Goal: Task Accomplishment & Management: Manage account settings

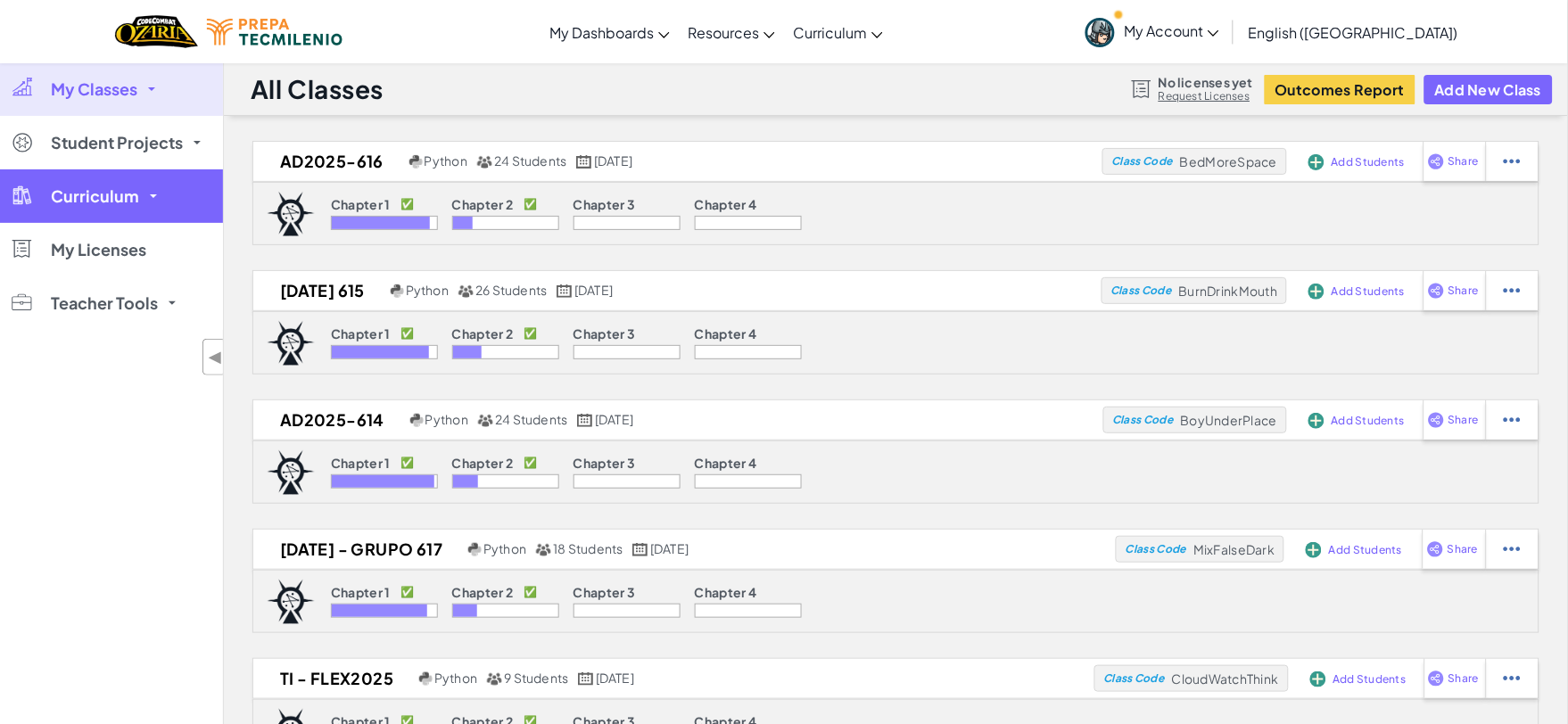
click at [131, 174] on link "Curriculum" at bounding box center [112, 196] width 223 height 53
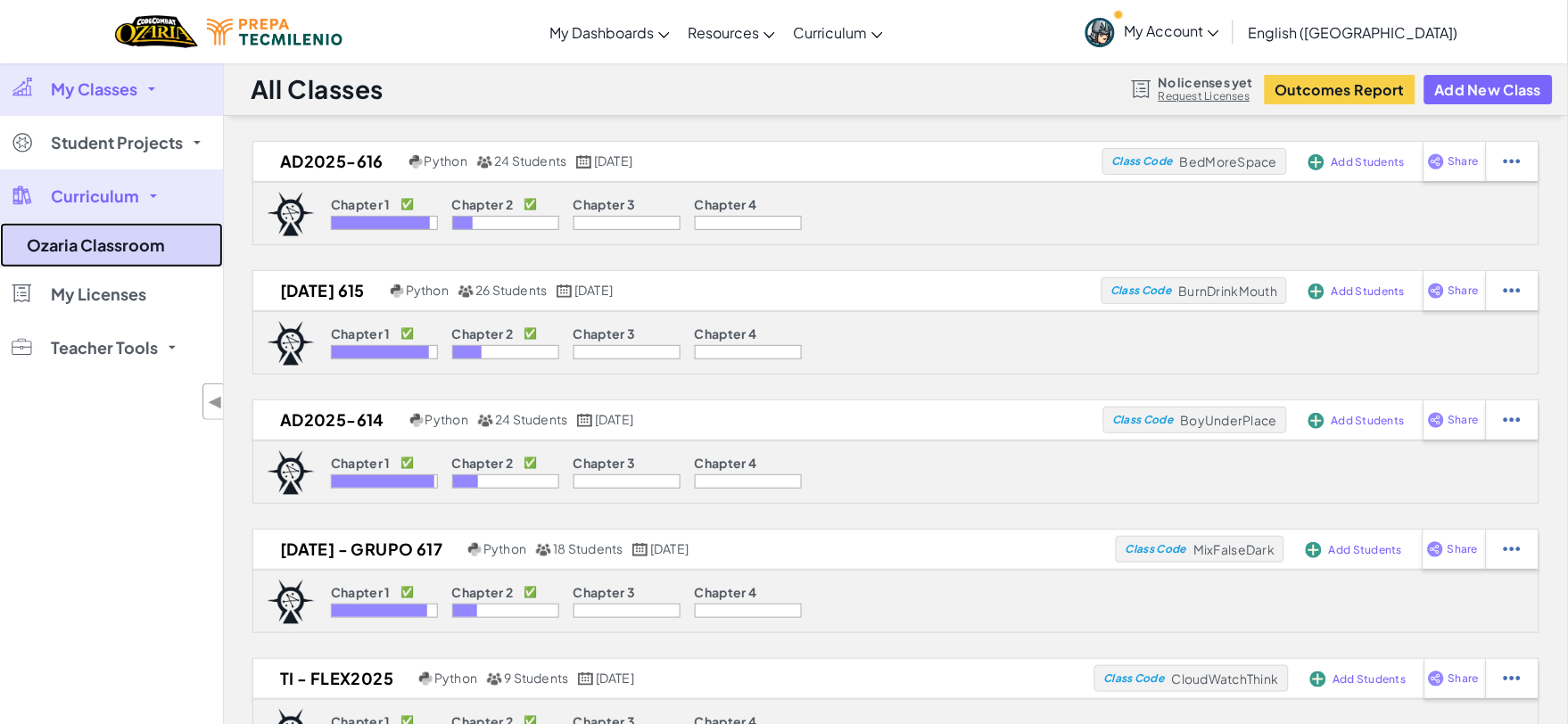
click at [172, 227] on link "Ozaria Classroom" at bounding box center [112, 246] width 223 height 45
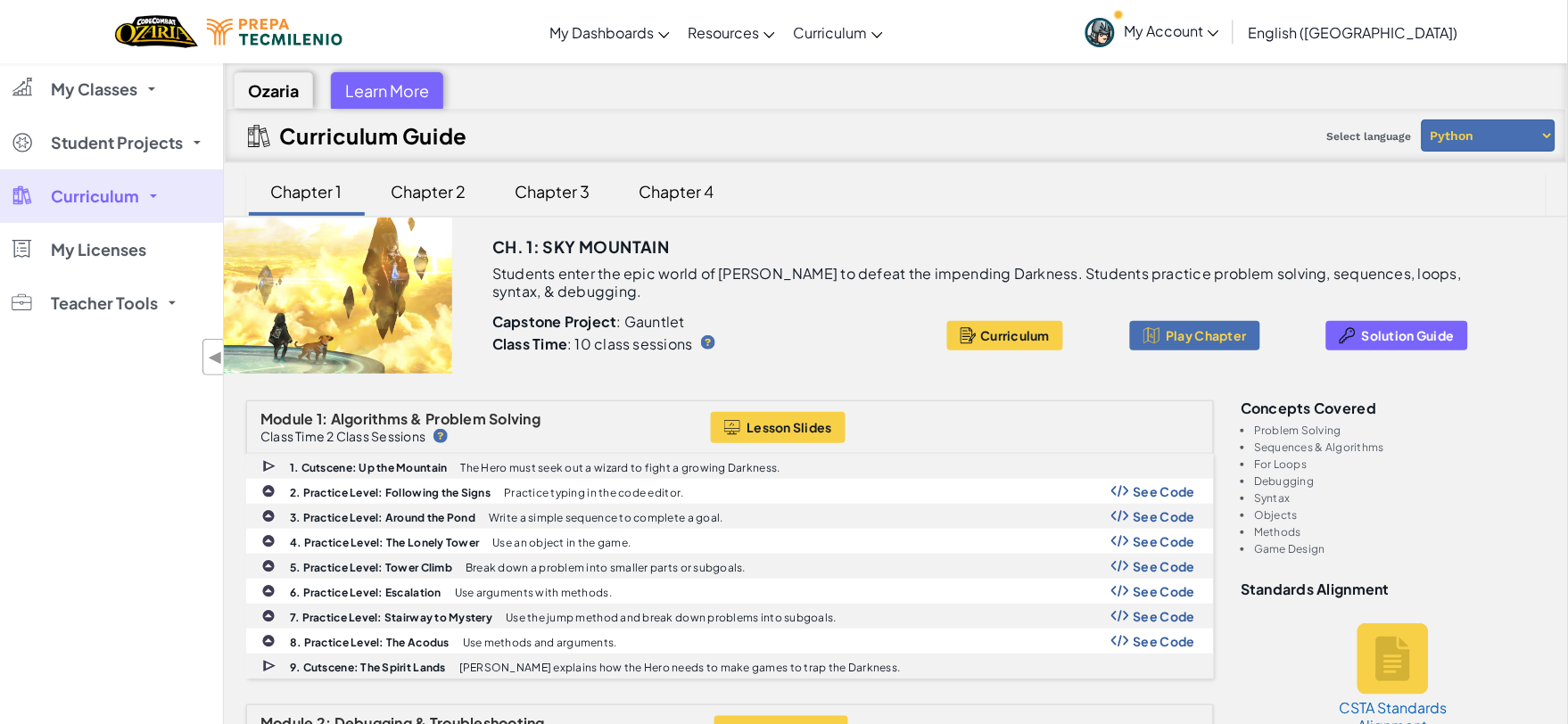
click at [460, 185] on div "Chapter 2" at bounding box center [429, 191] width 111 height 42
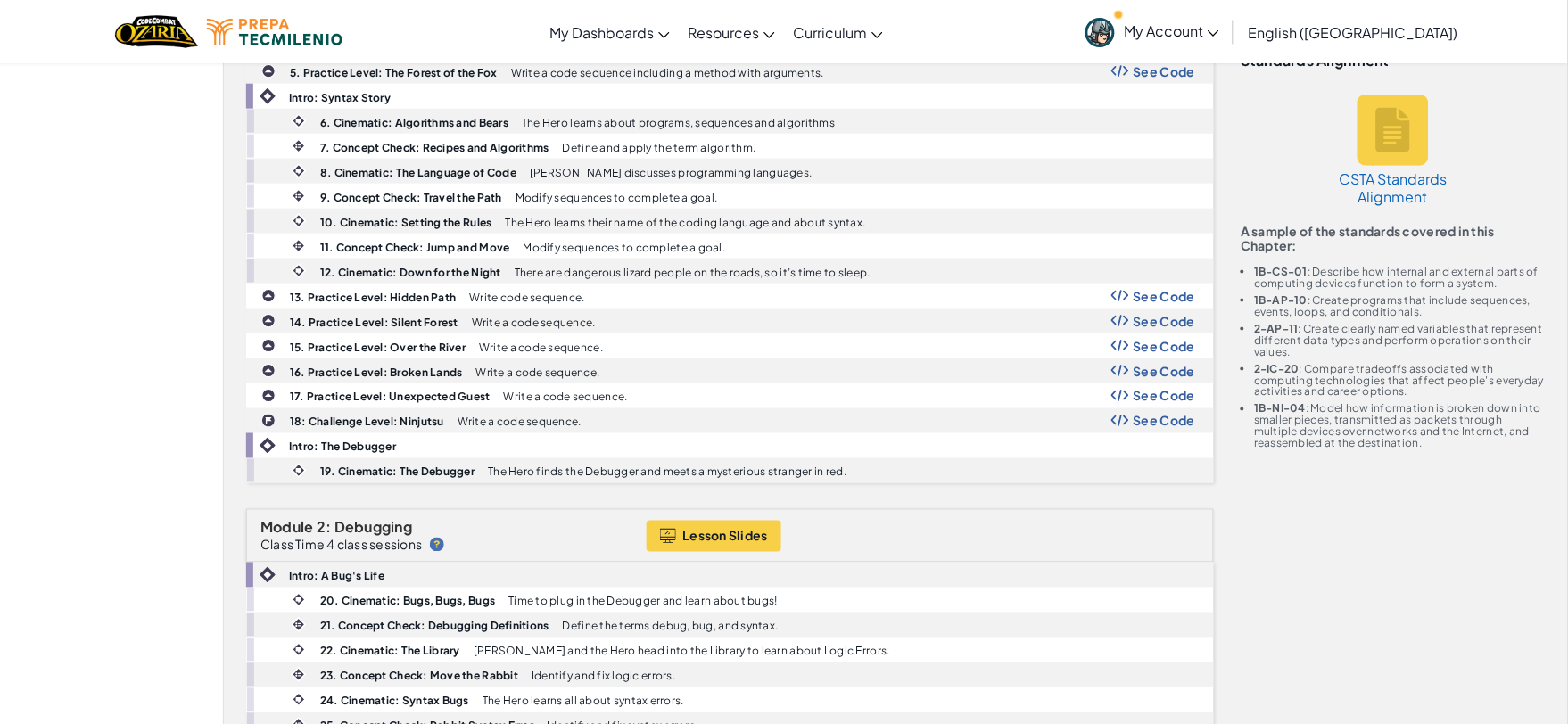
scroll to position [99, 0]
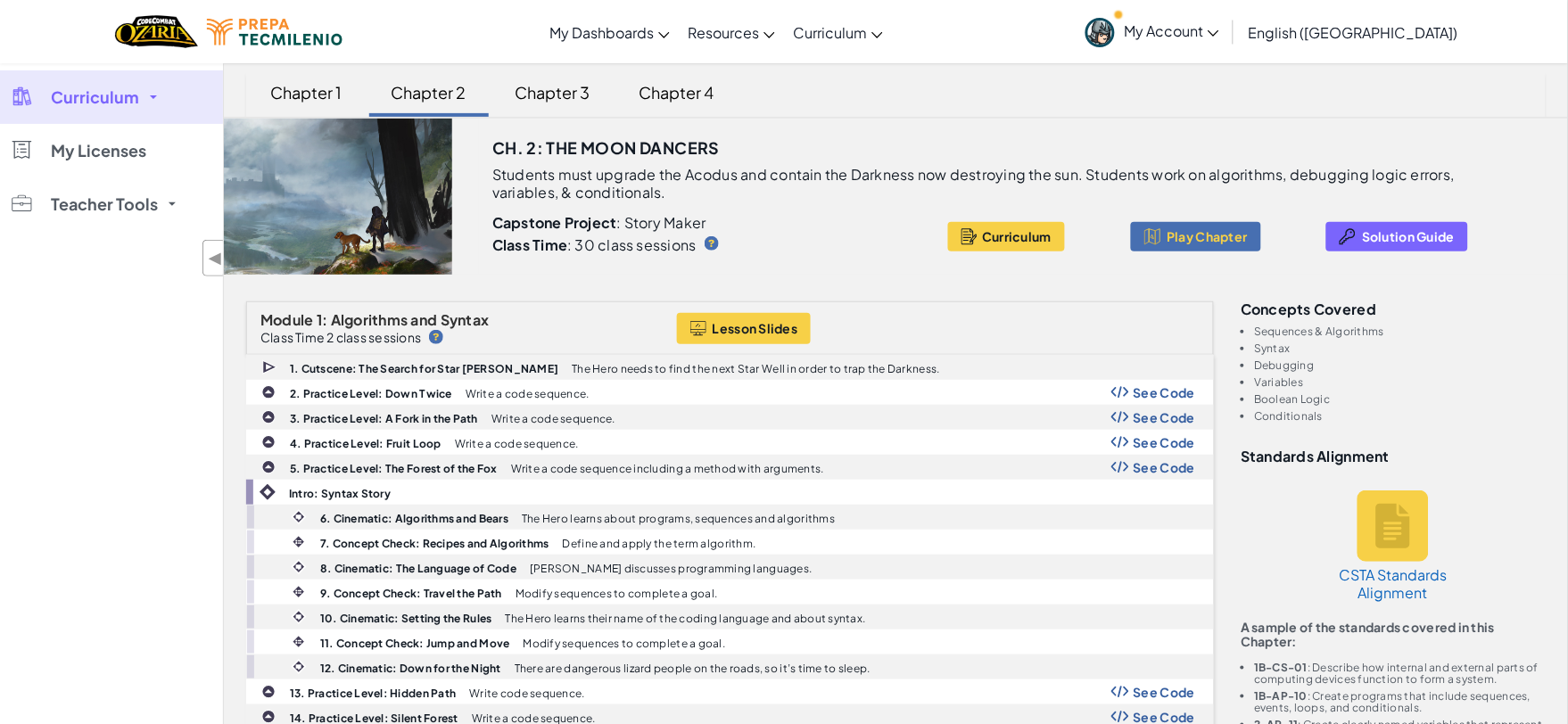
click at [96, 99] on span "Curriculum" at bounding box center [95, 97] width 88 height 16
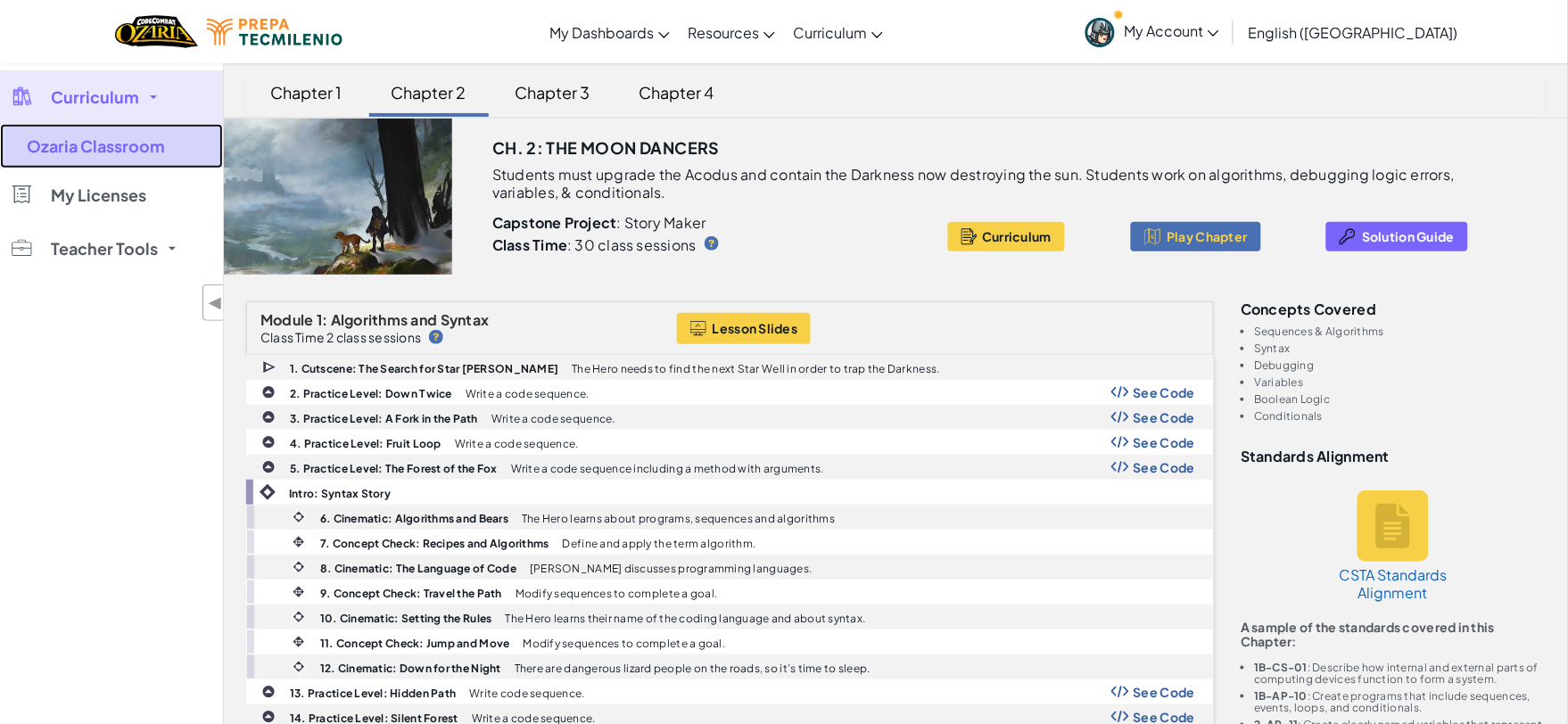
click at [105, 138] on link "Ozaria Classroom" at bounding box center [112, 146] width 223 height 45
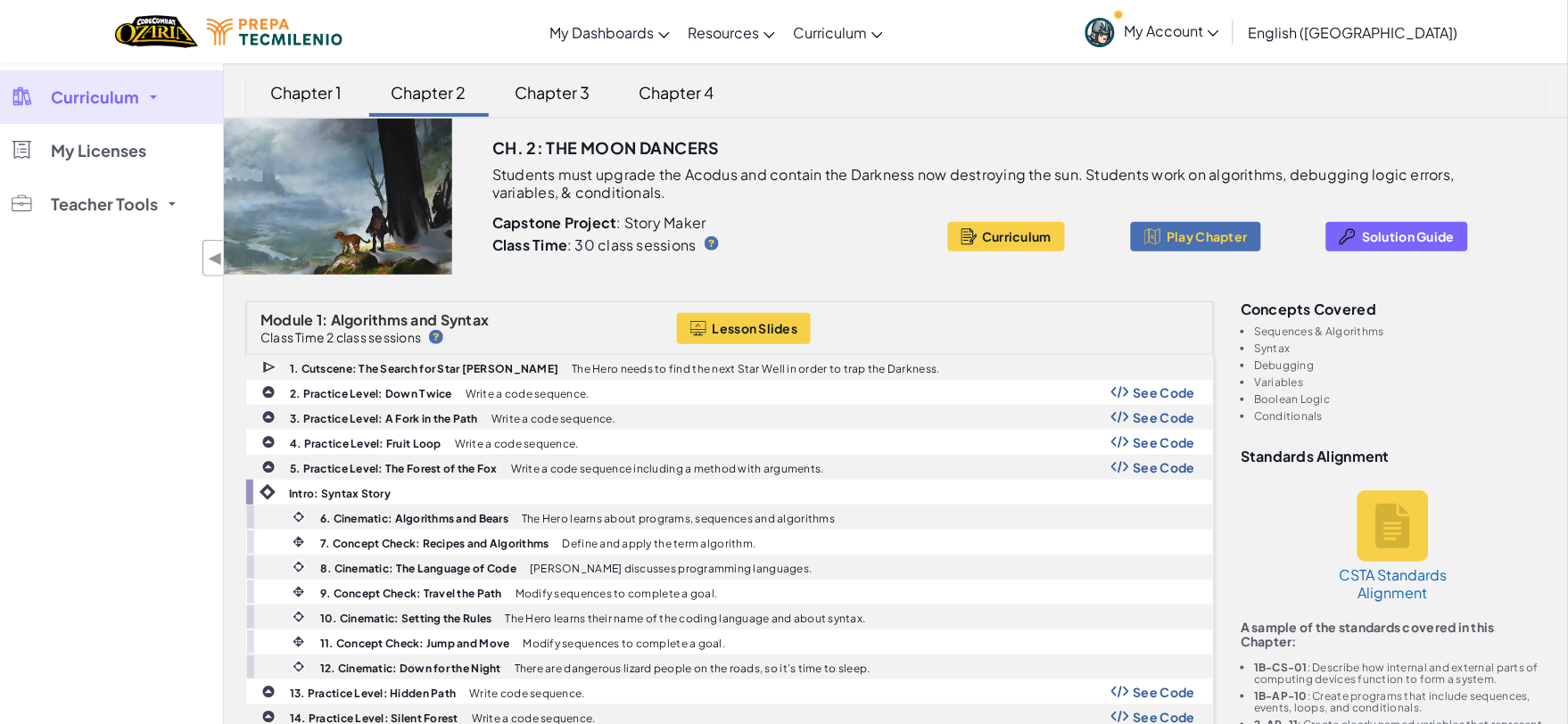
click at [130, 113] on link "Curriculum" at bounding box center [112, 97] width 223 height 53
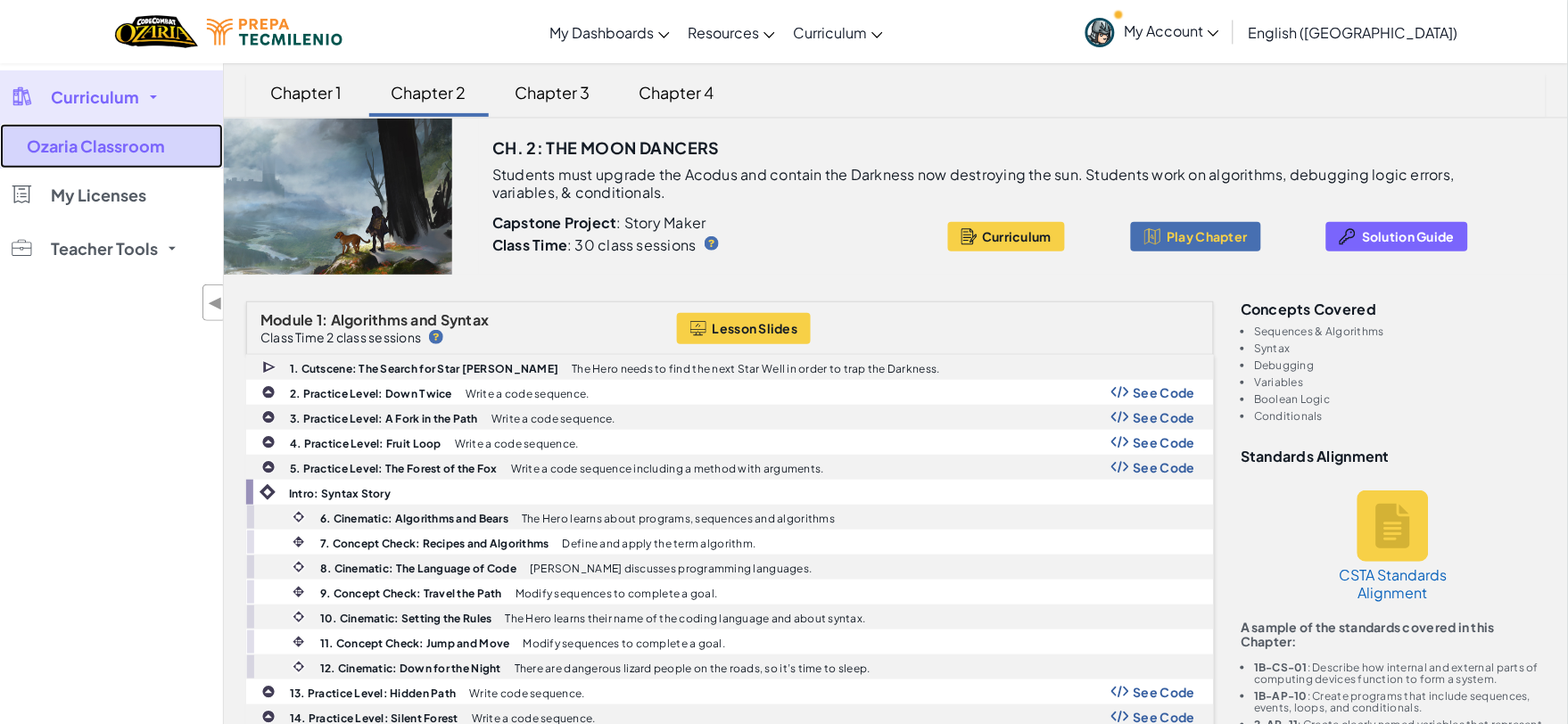
click at [120, 147] on link "Ozaria Classroom" at bounding box center [112, 146] width 223 height 45
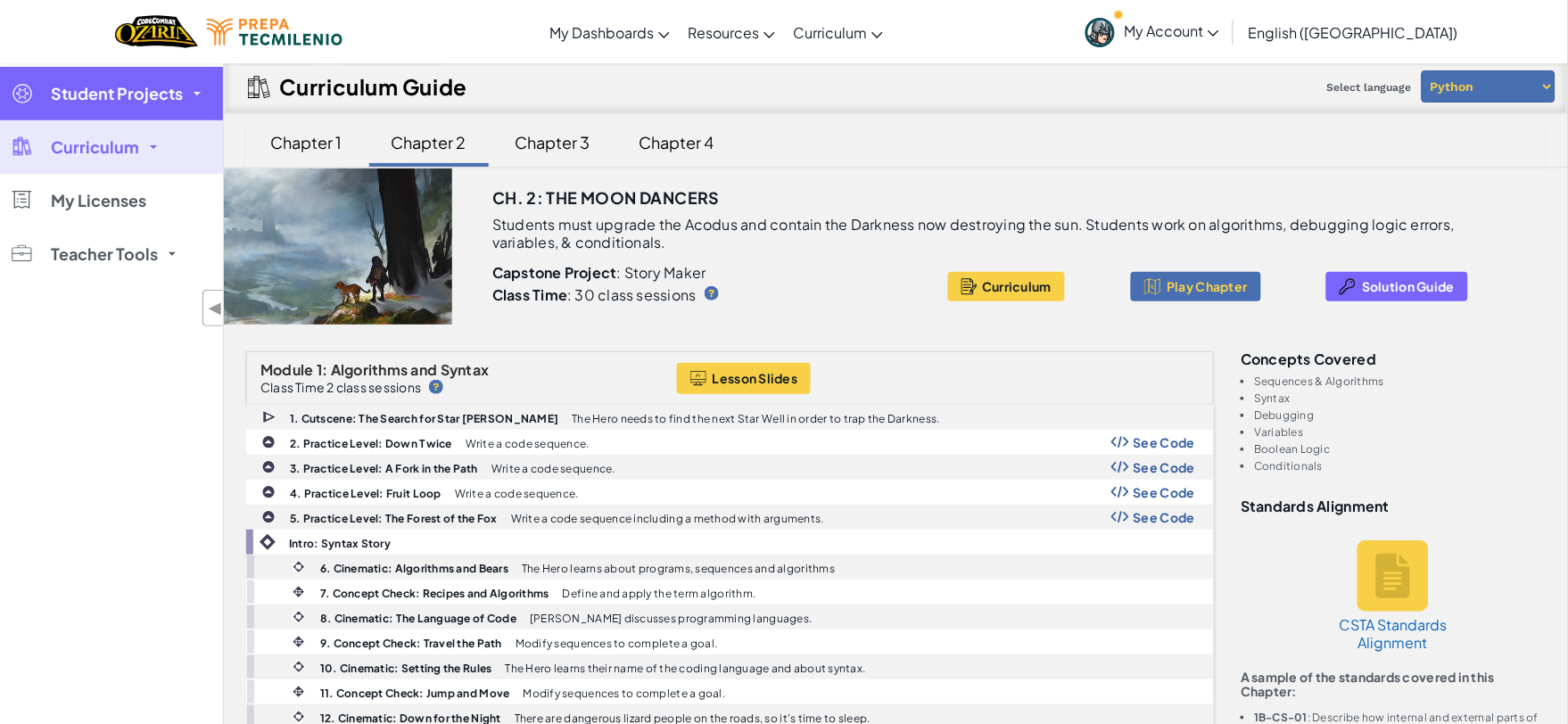
scroll to position [0, 0]
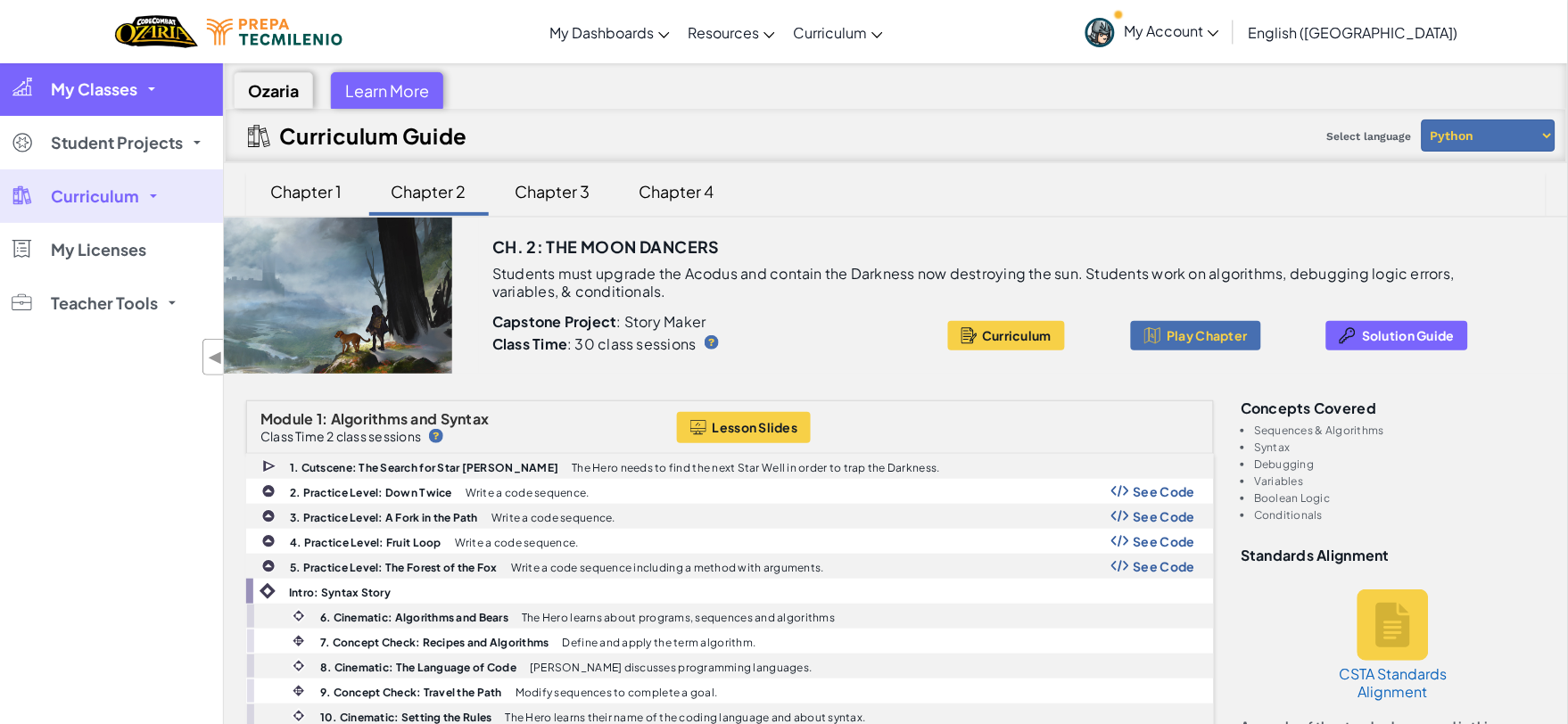
click at [121, 99] on link "My Classes" at bounding box center [112, 89] width 223 height 53
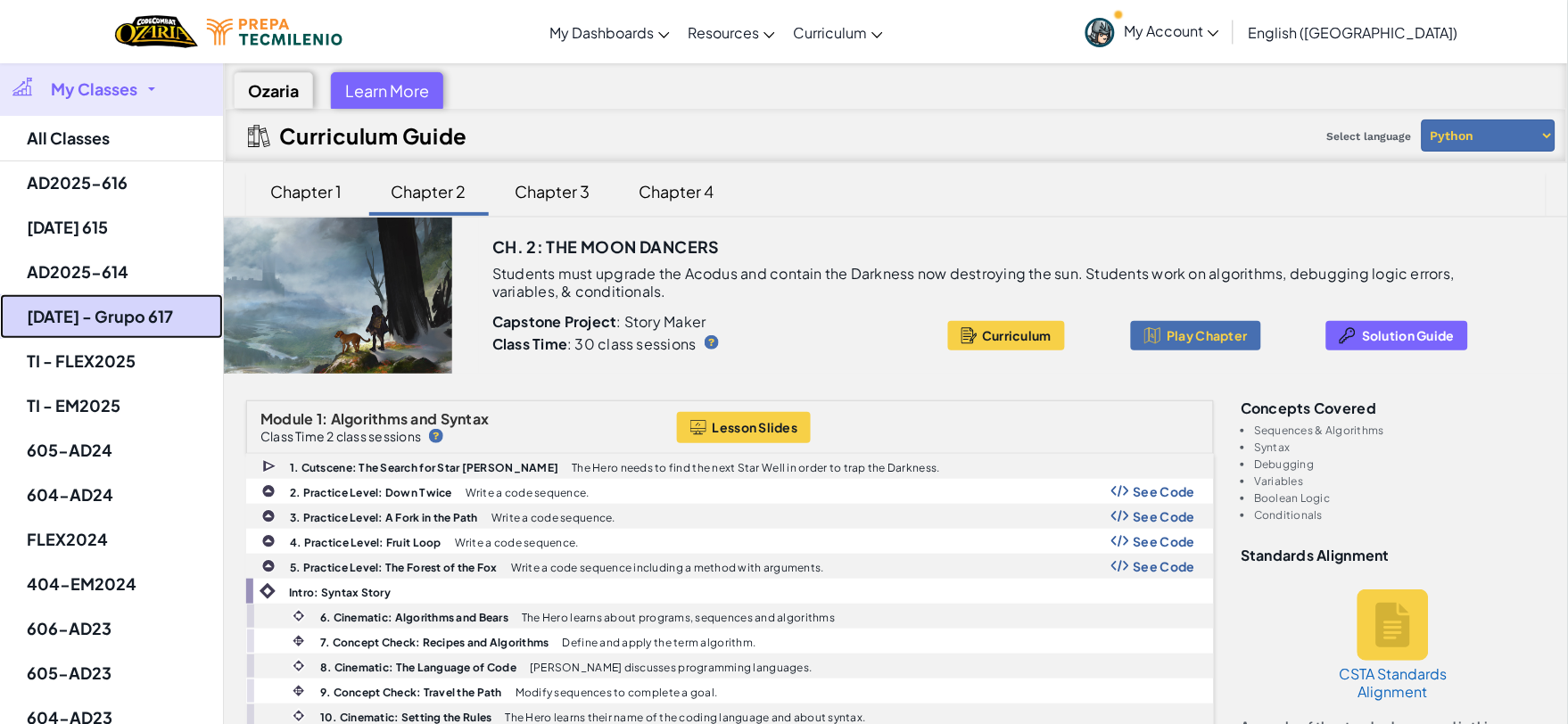
click at [143, 296] on link "[DATE] - Grupo 617" at bounding box center [112, 317] width 223 height 45
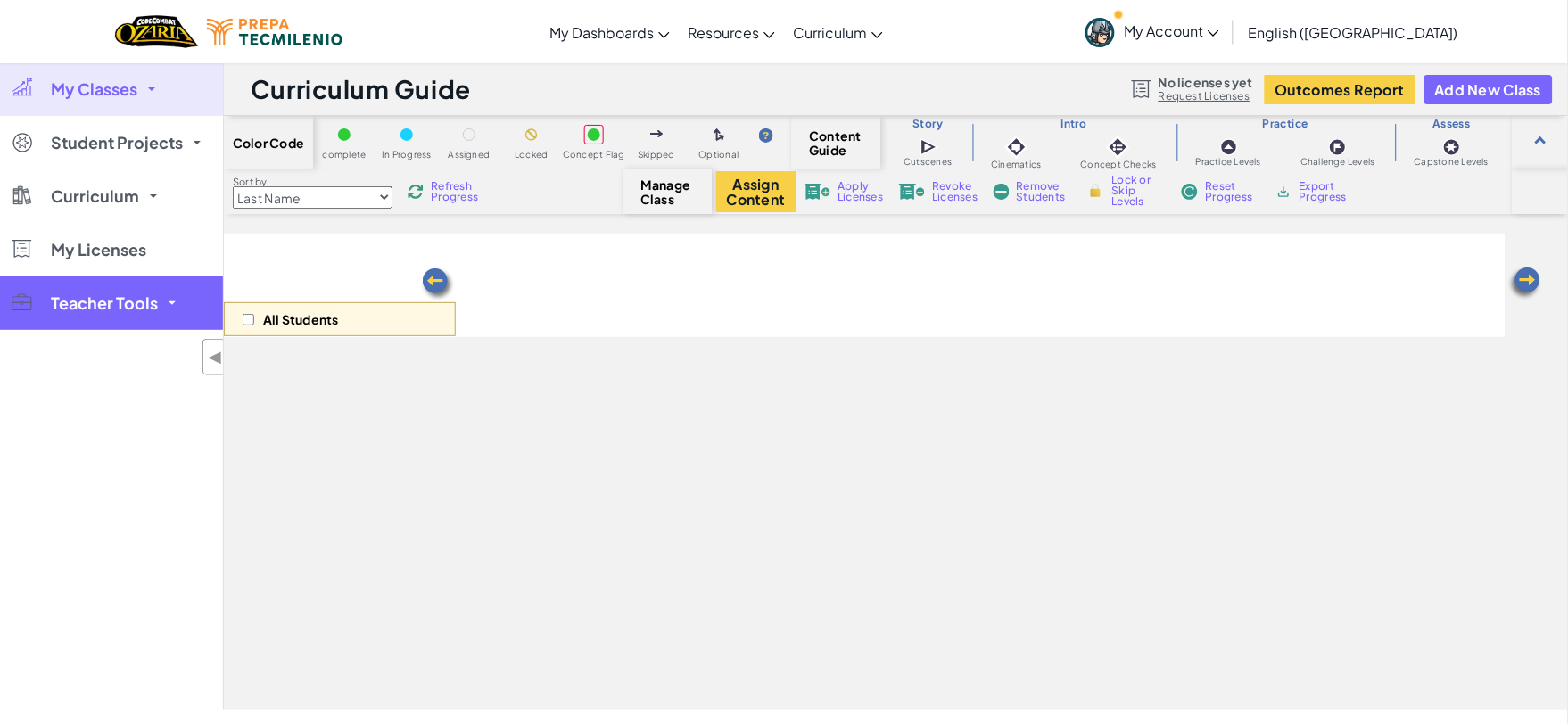
select select "5d8a57abe8919b28d5113af1"
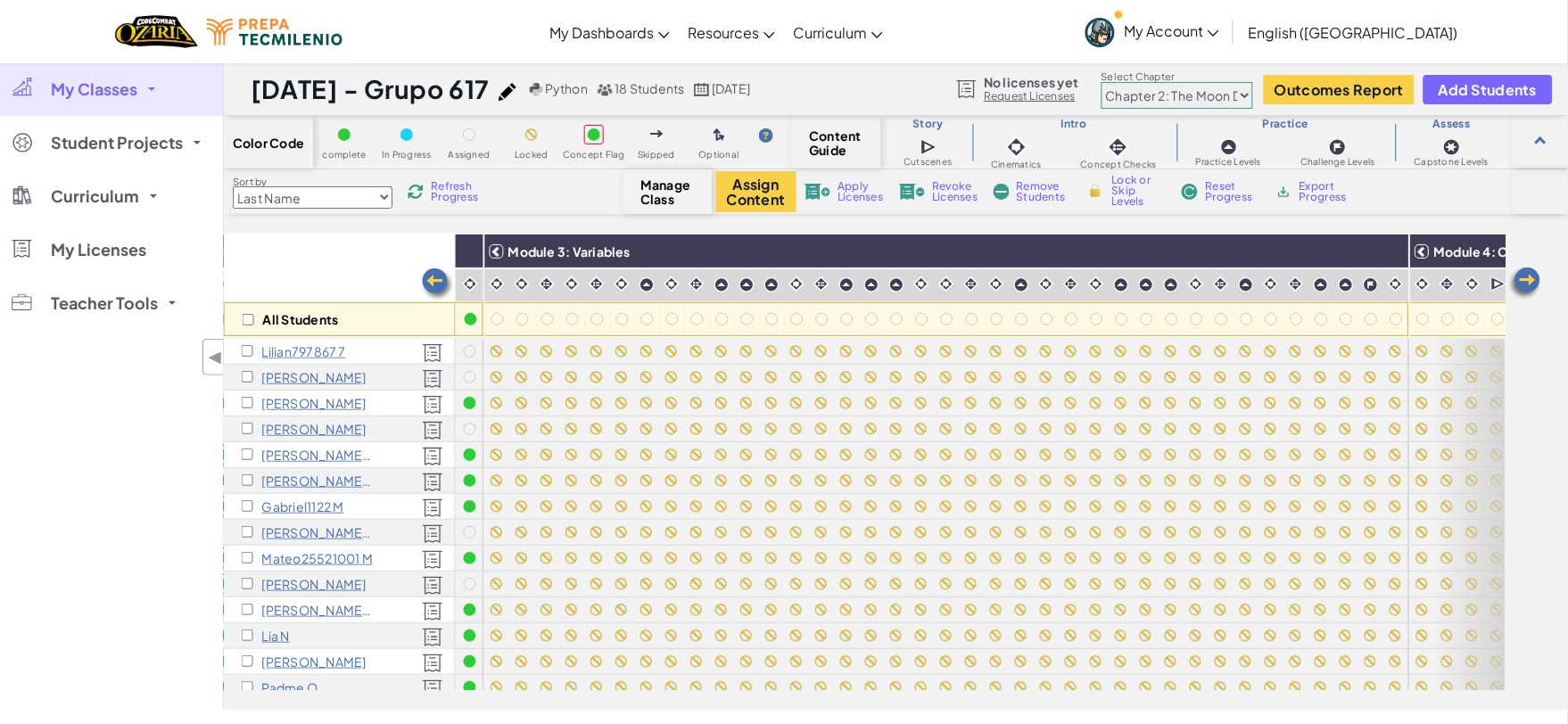
scroll to position [0, 857]
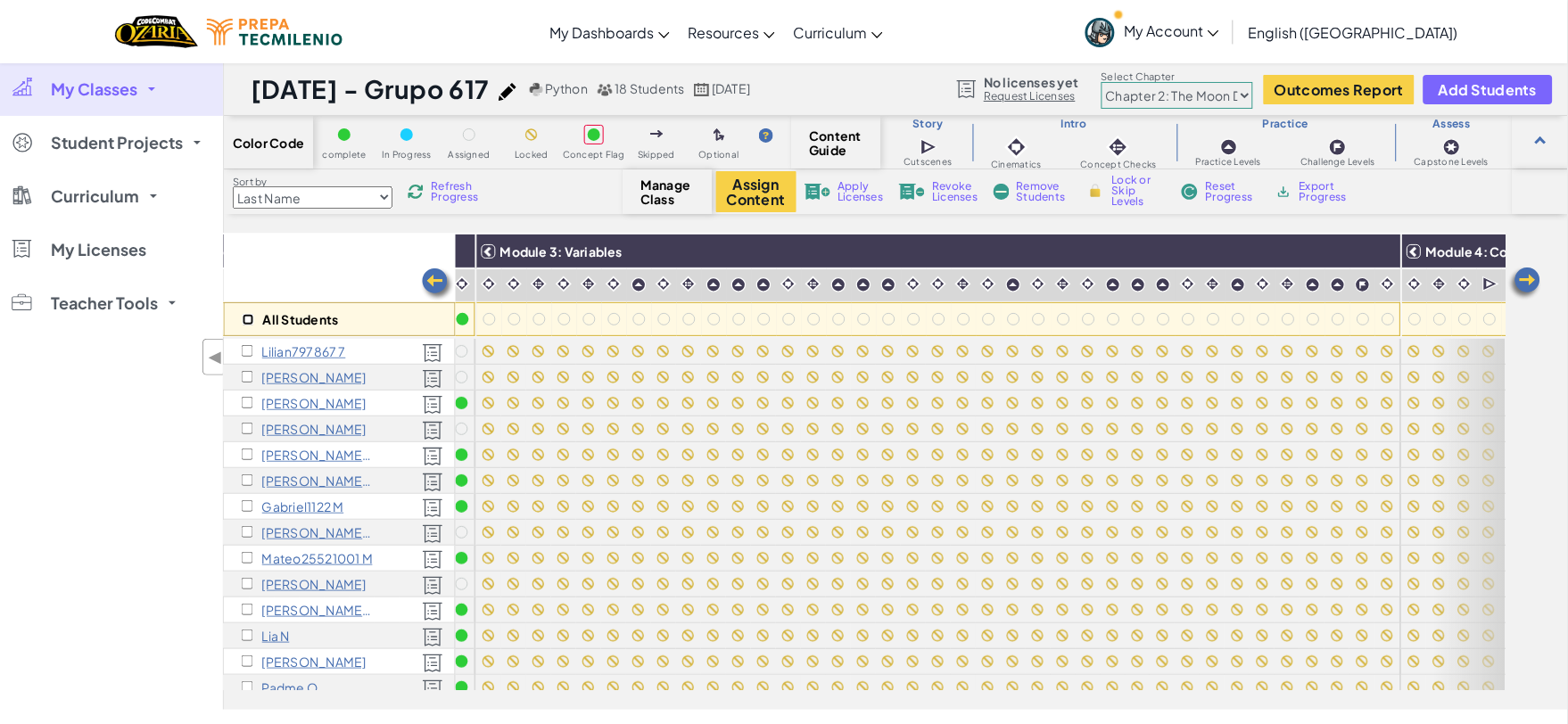
click at [243, 316] on input "checkbox" at bounding box center [249, 320] width 11 height 11
checkbox input "true"
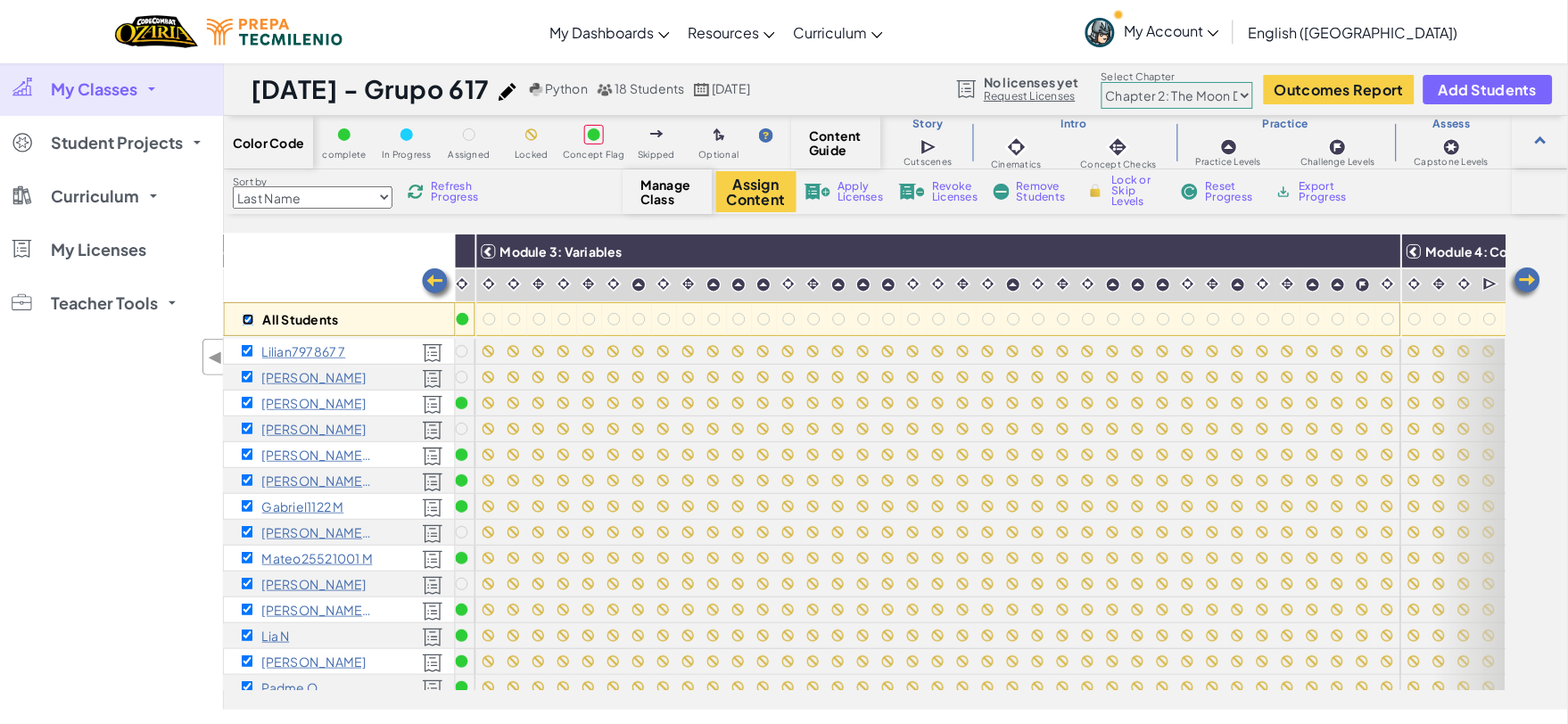
checkbox input "true"
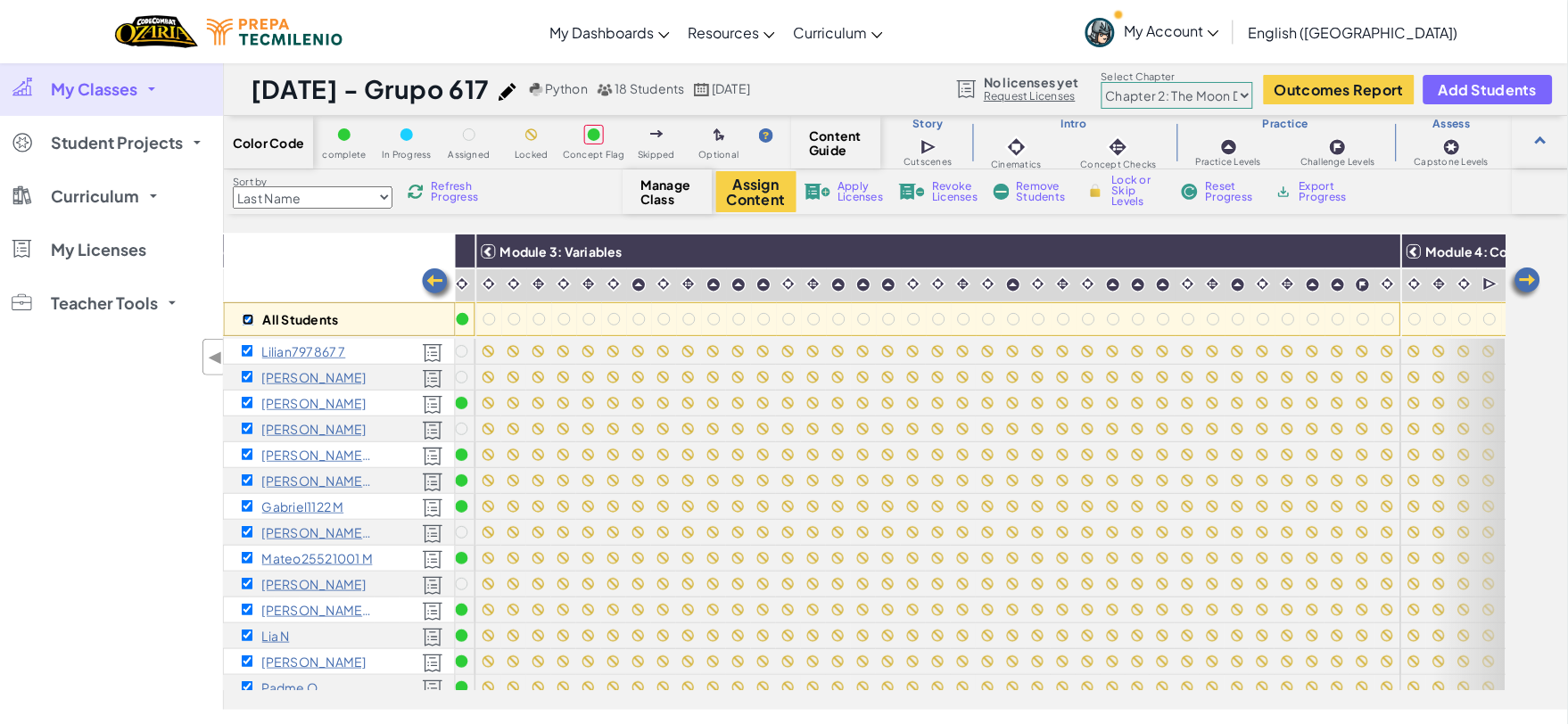
checkbox input "true"
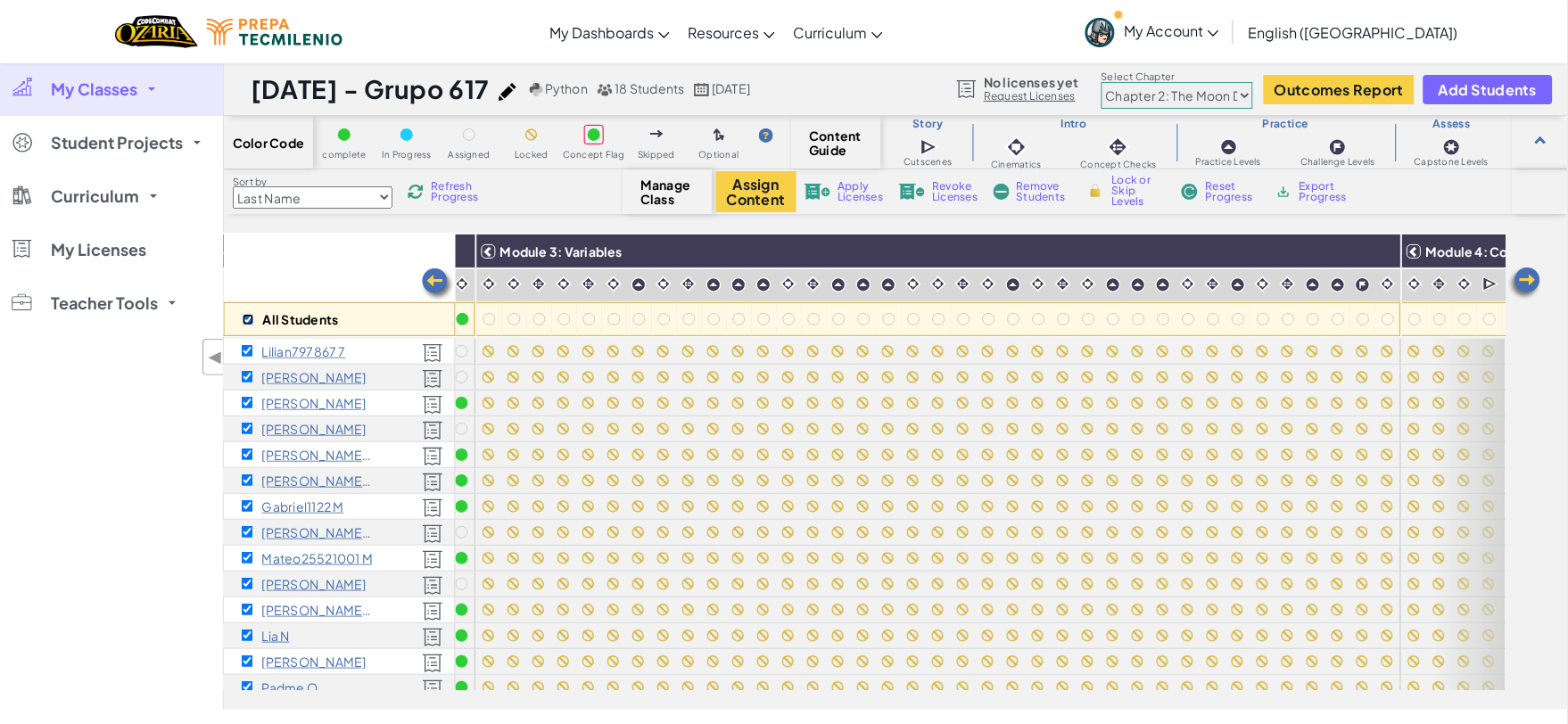
checkbox input "true"
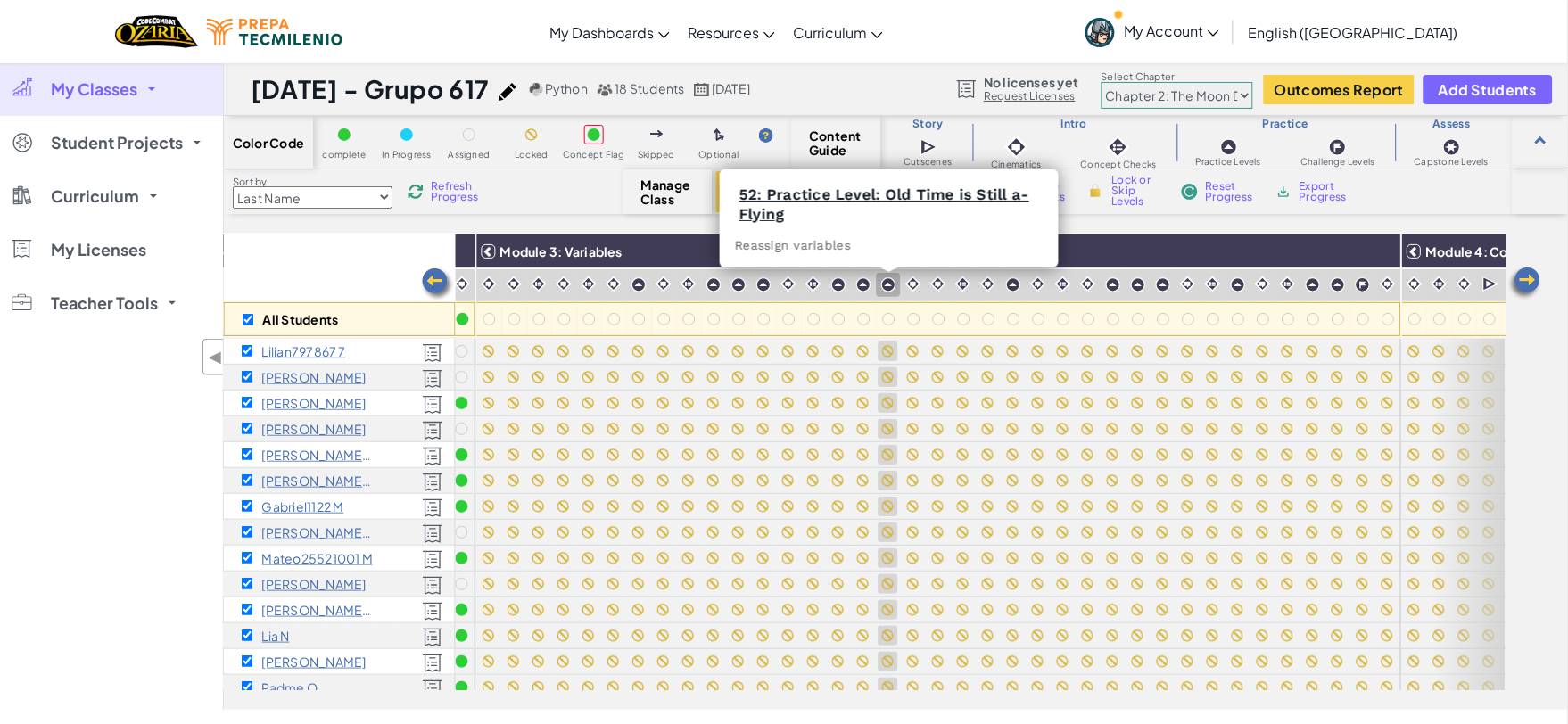
click at [883, 282] on img at bounding box center [889, 285] width 15 height 15
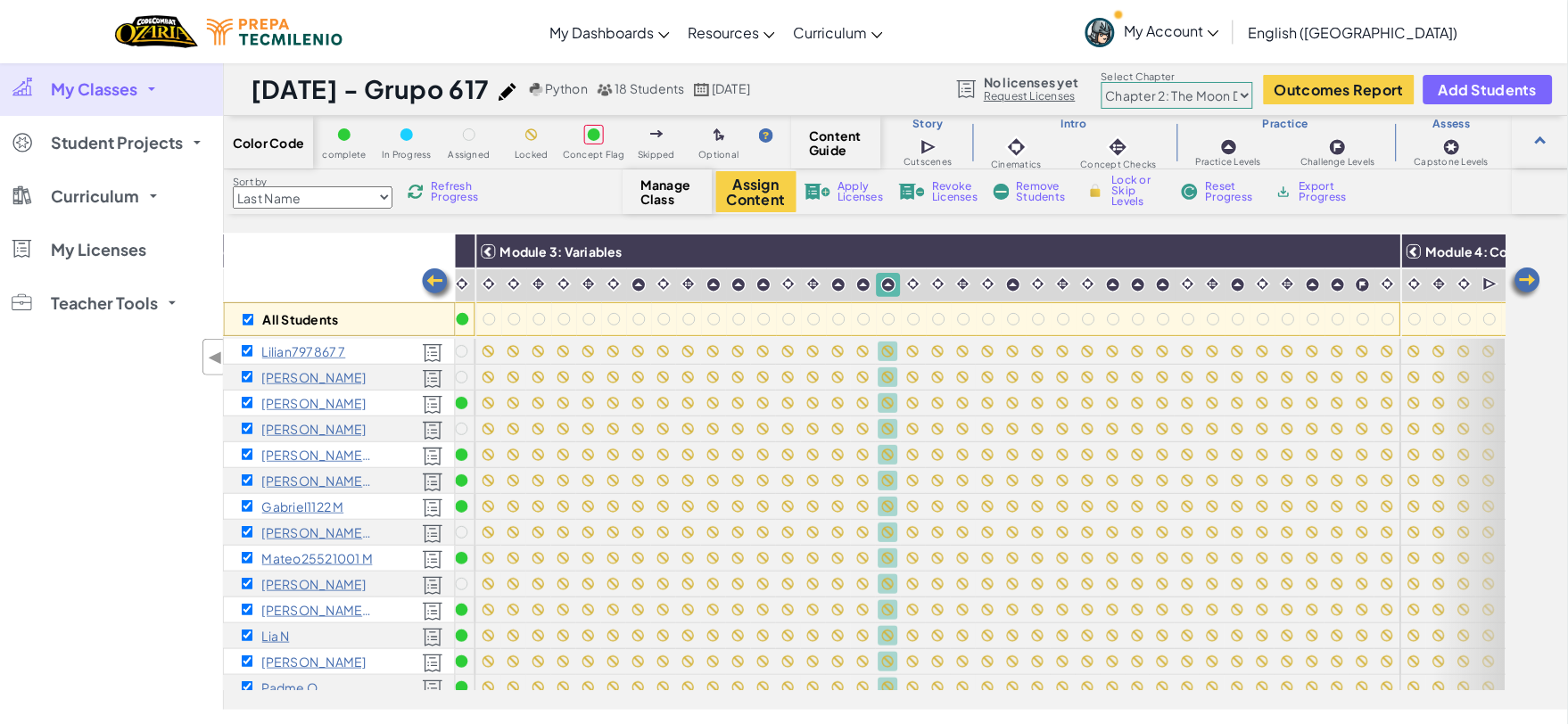
click at [910, 280] on img at bounding box center [914, 284] width 17 height 17
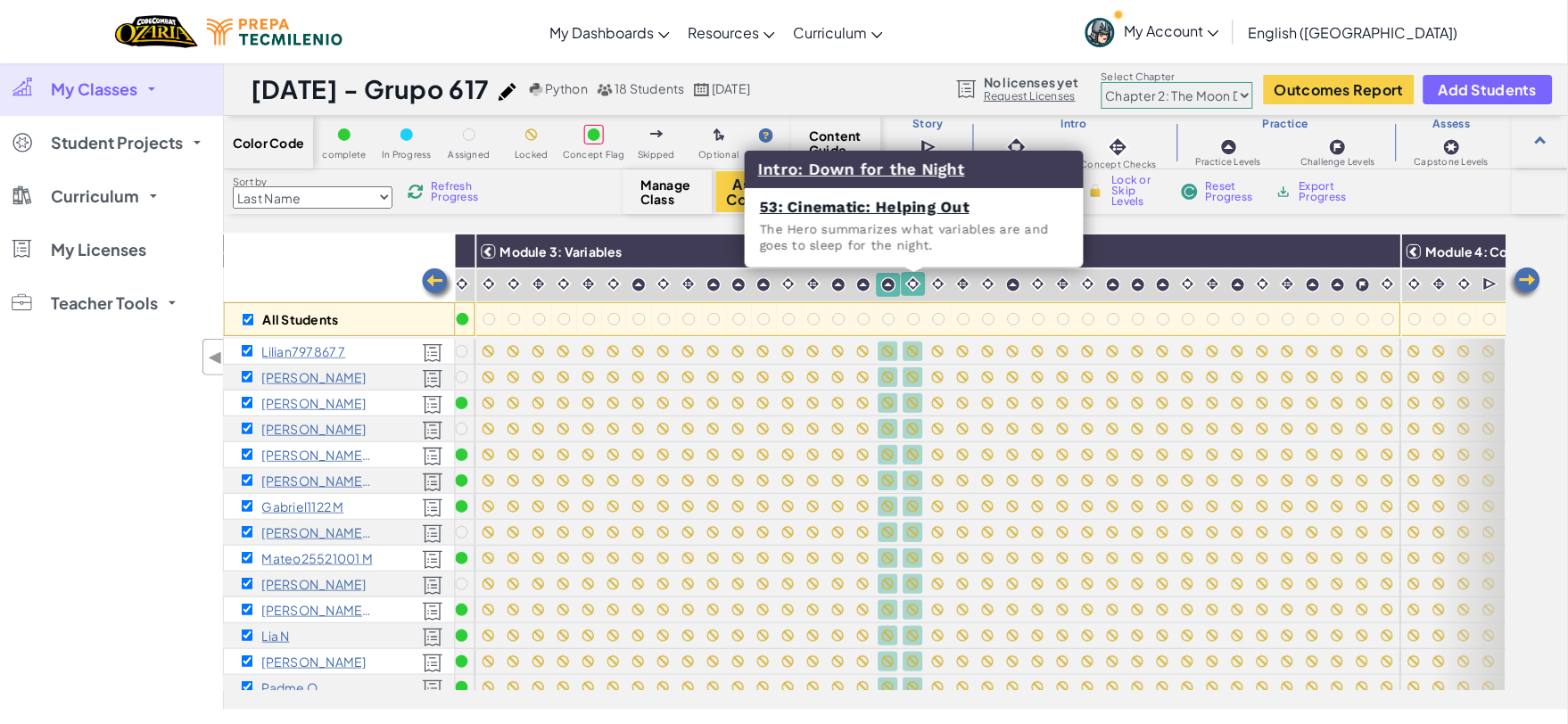
click at [910, 280] on img at bounding box center [914, 284] width 17 height 17
click at [913, 285] on img at bounding box center [914, 284] width 17 height 17
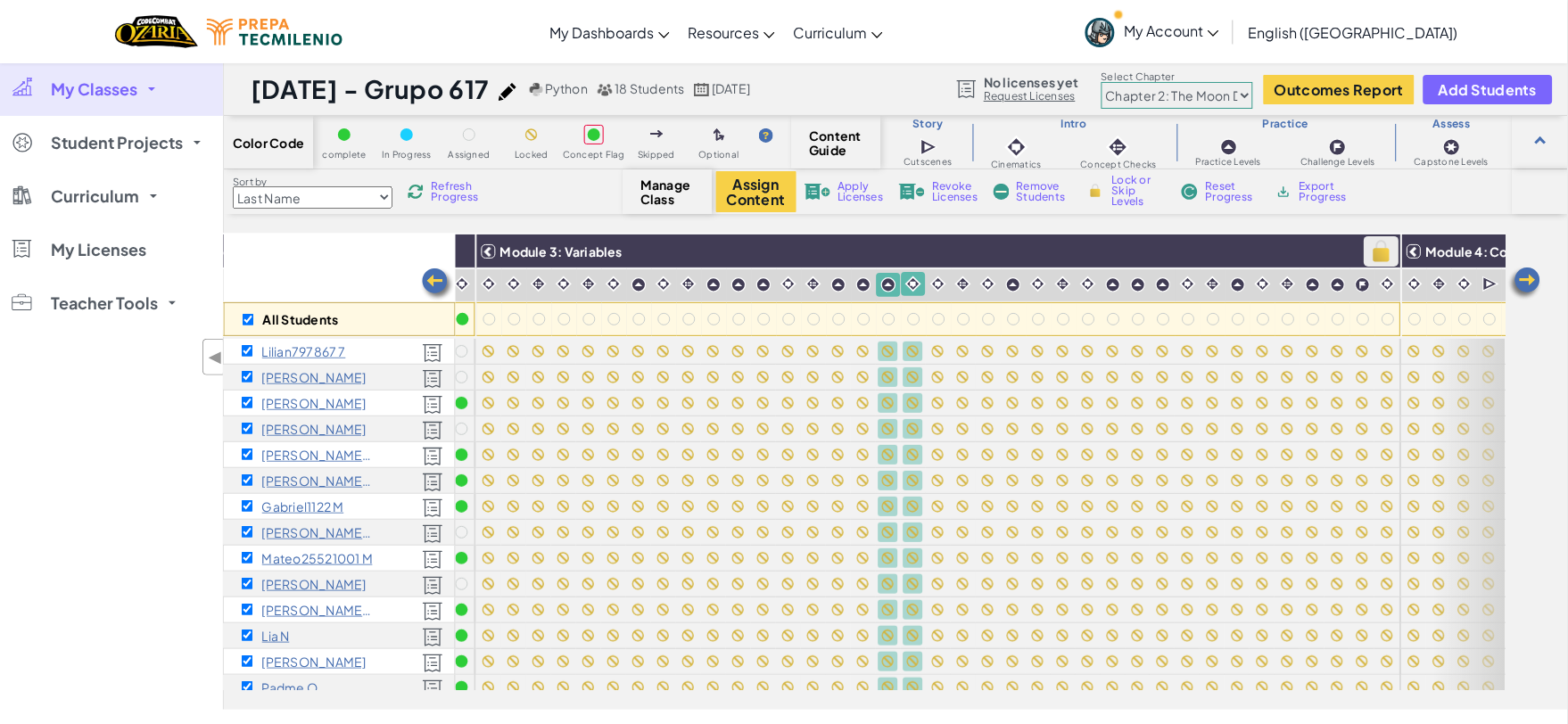
click at [1378, 247] on img at bounding box center [1381, 251] width 31 height 27
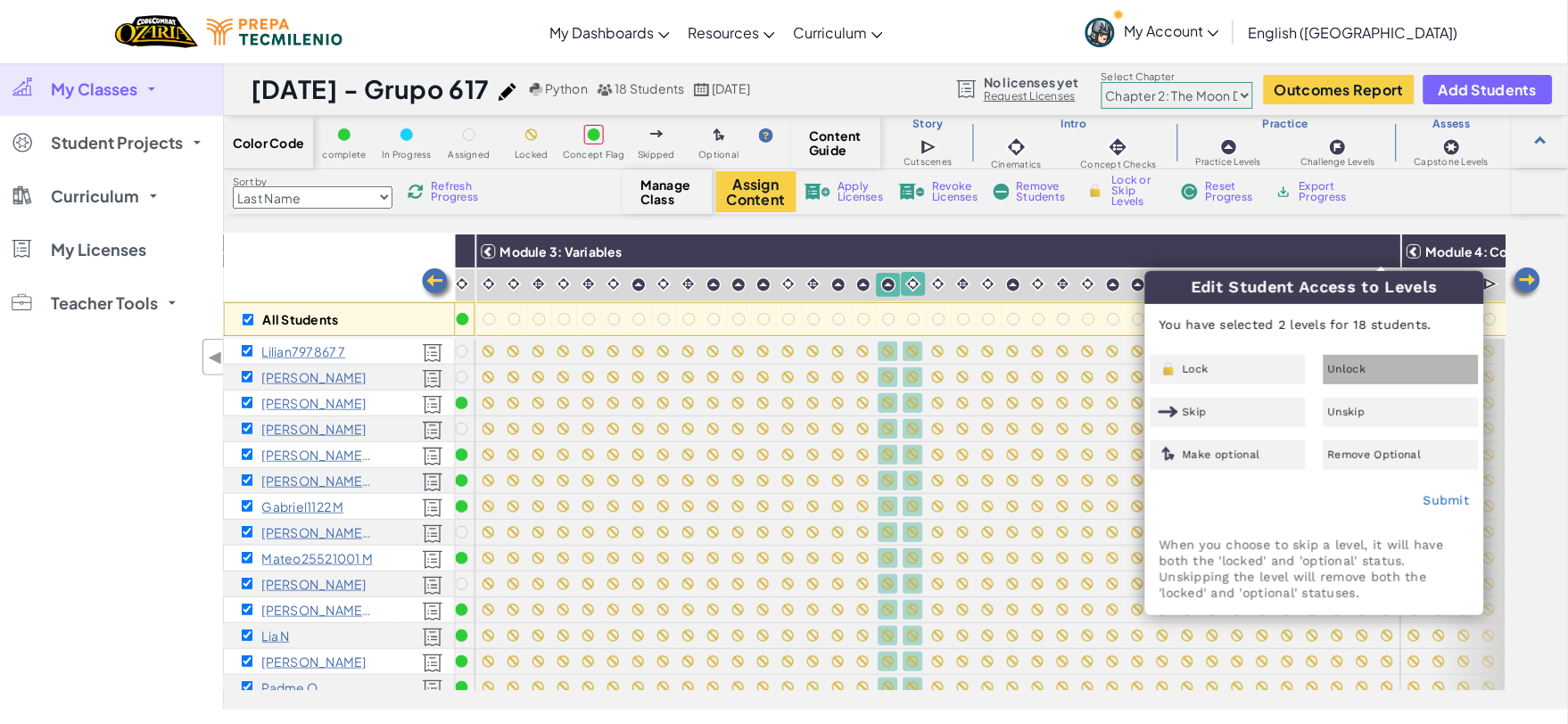
click at [1335, 354] on div "Unlock" at bounding box center [1401, 369] width 155 height 29
click at [1423, 493] on link "Submit" at bounding box center [1446, 500] width 46 height 14
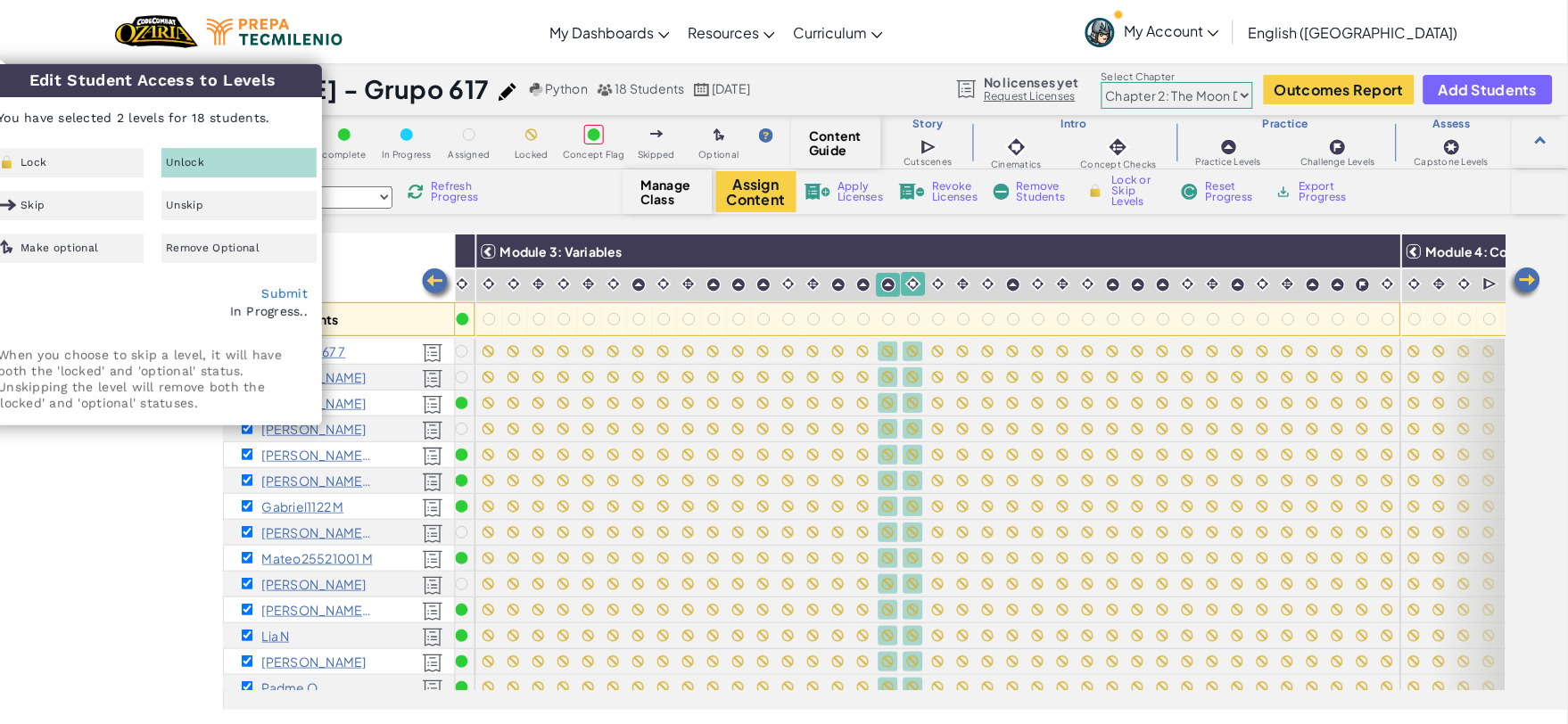
click at [354, 281] on div "All Students" at bounding box center [340, 285] width 232 height 103
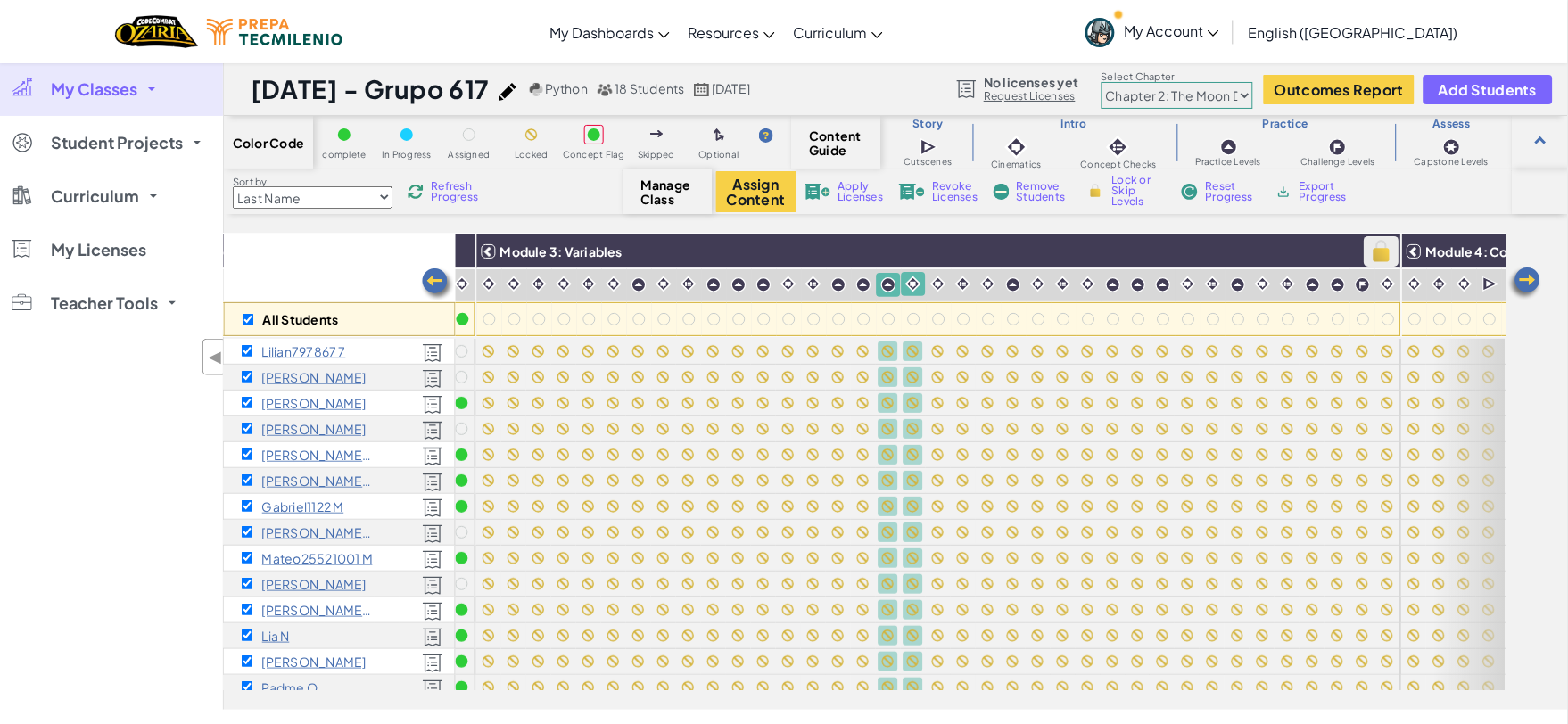
click at [1378, 250] on img at bounding box center [1381, 251] width 31 height 27
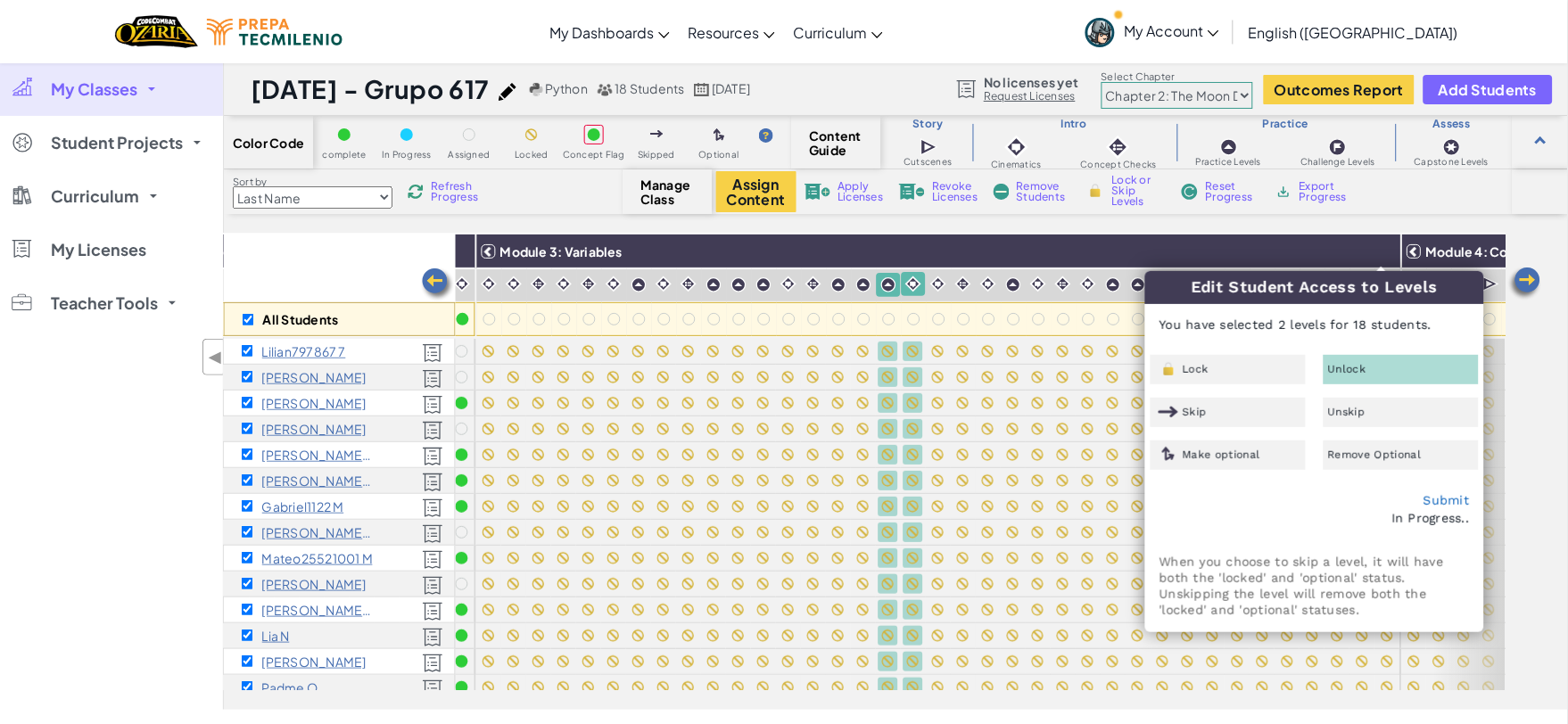
click at [1382, 360] on div "Unlock" at bounding box center [1401, 369] width 155 height 29
click at [1458, 496] on link "Submit" at bounding box center [1446, 500] width 46 height 14
click at [1436, 504] on link "Submit" at bounding box center [1446, 500] width 46 height 14
click at [687, 234] on div "Module 3: Variables" at bounding box center [939, 285] width 926 height 103
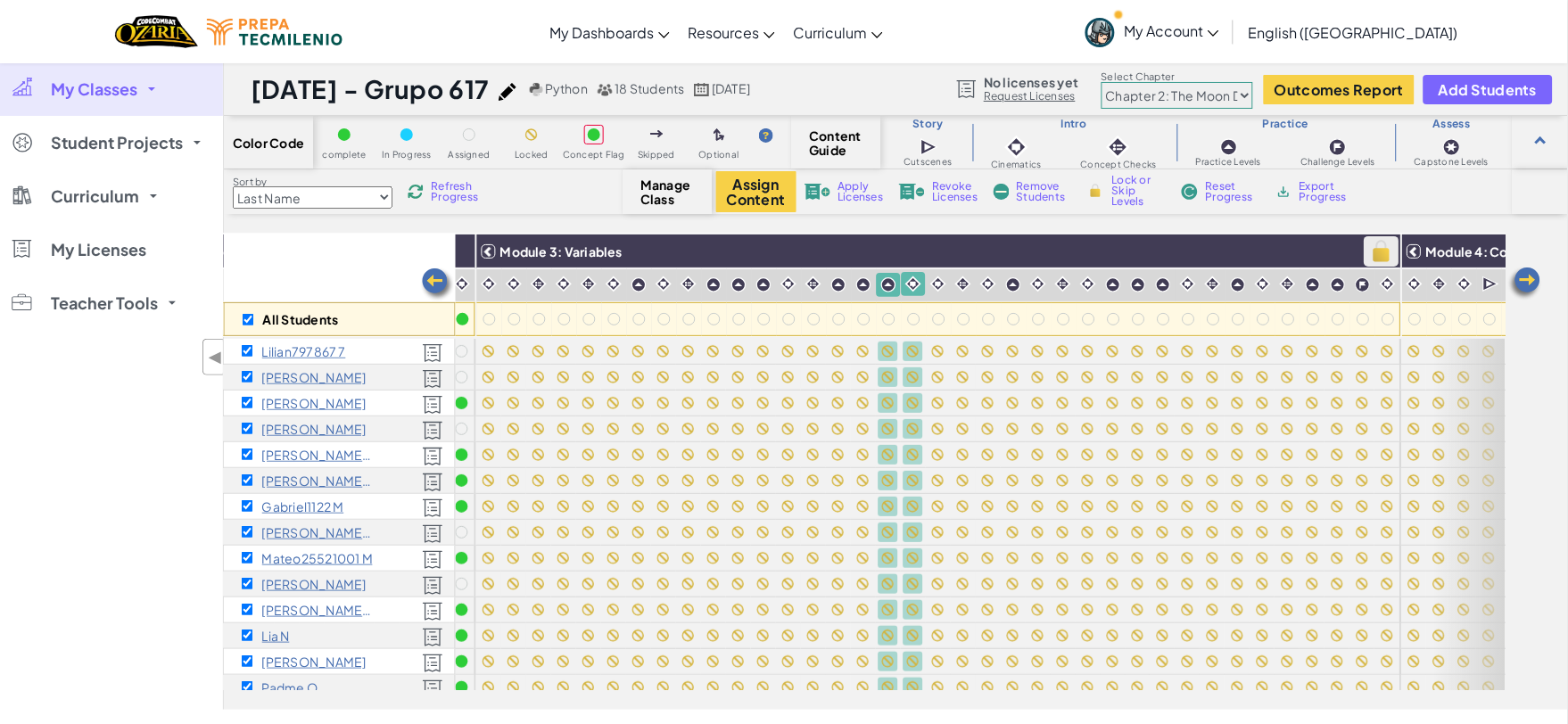
click at [1379, 250] on img at bounding box center [1381, 251] width 31 height 27
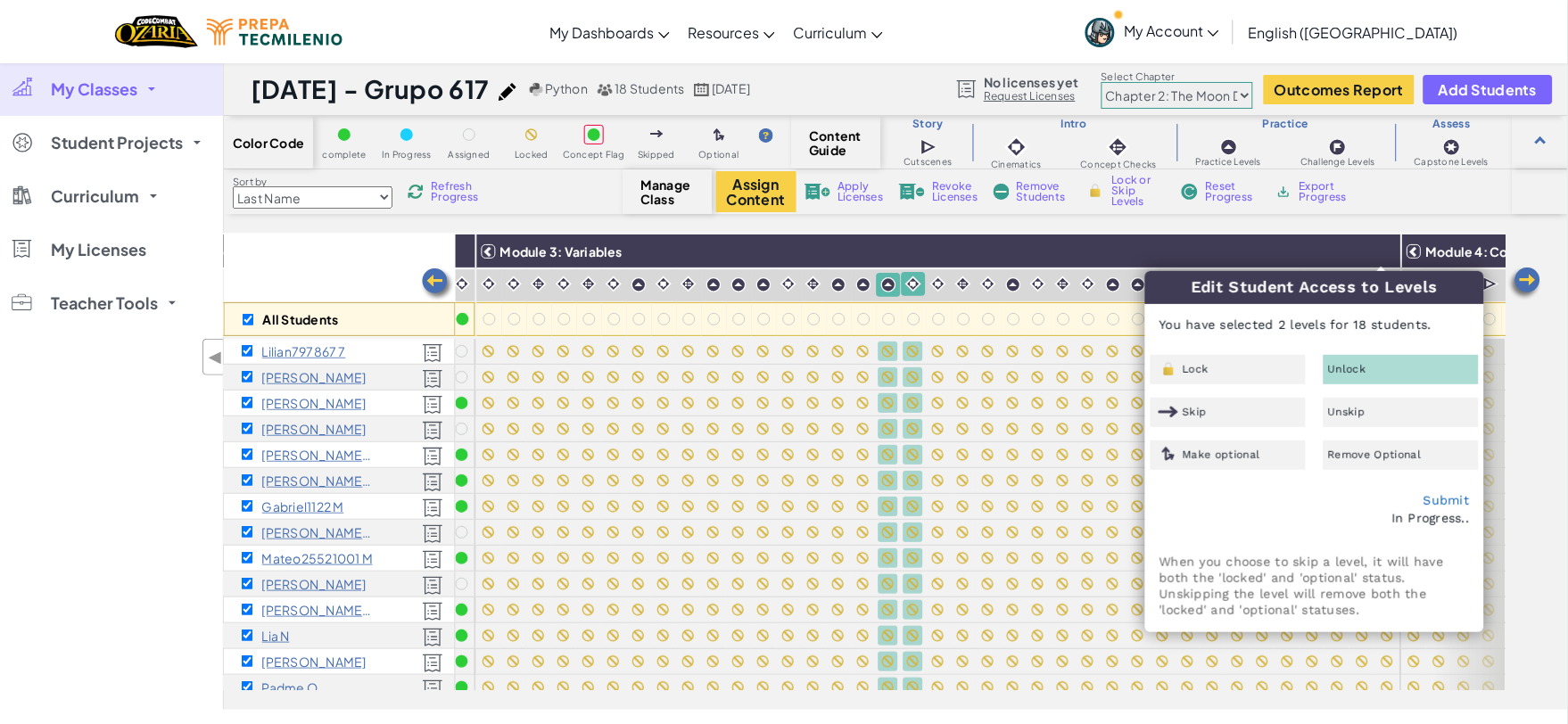
click at [1336, 353] on div "Edit Student Access to Levels You have selected 2 levels for 18 students. Lock …" at bounding box center [1314, 451] width 337 height 360
click at [1289, 367] on div "Lock" at bounding box center [1227, 369] width 155 height 29
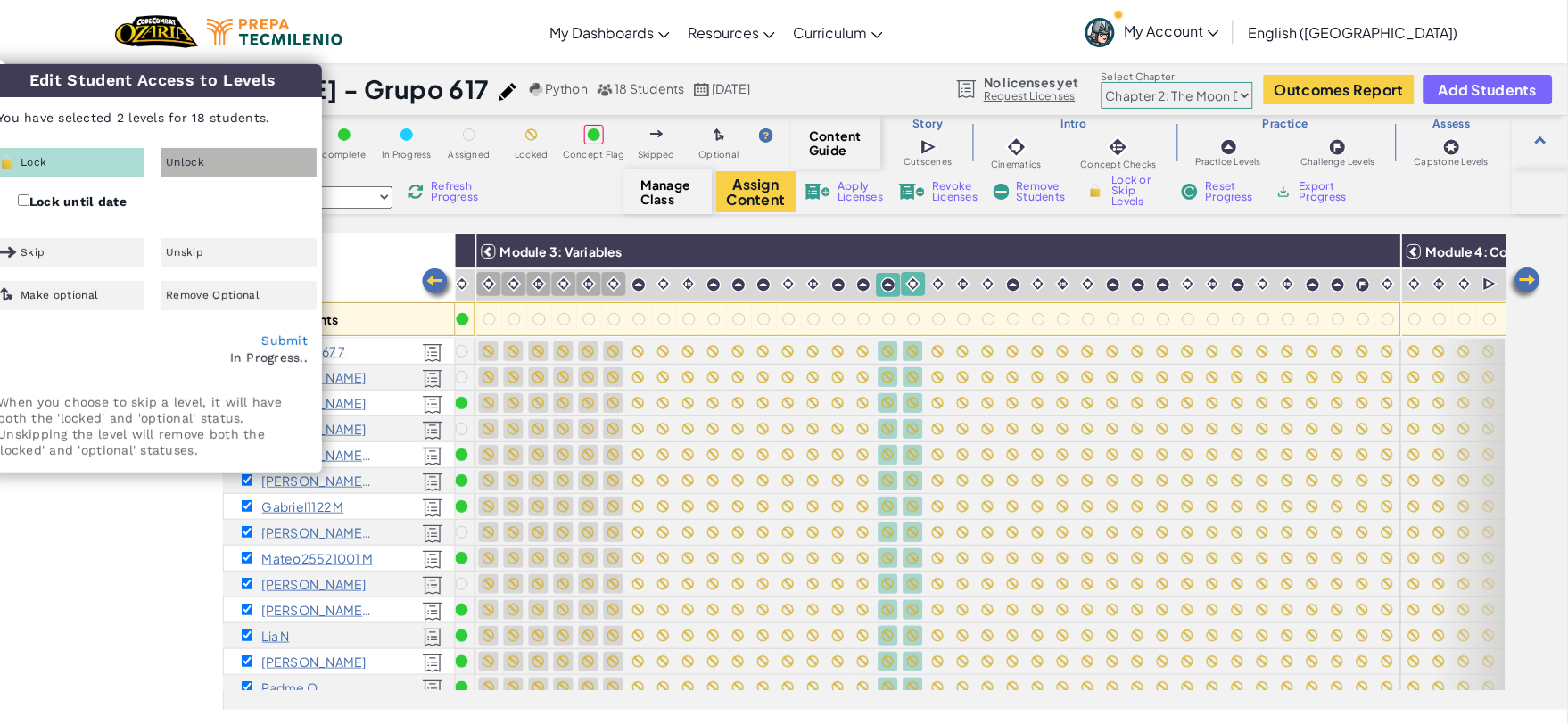
click at [289, 180] on div "Lock Unlock Lock until date Skip Unskip Make optional Remove Optional" at bounding box center [152, 229] width 337 height 162
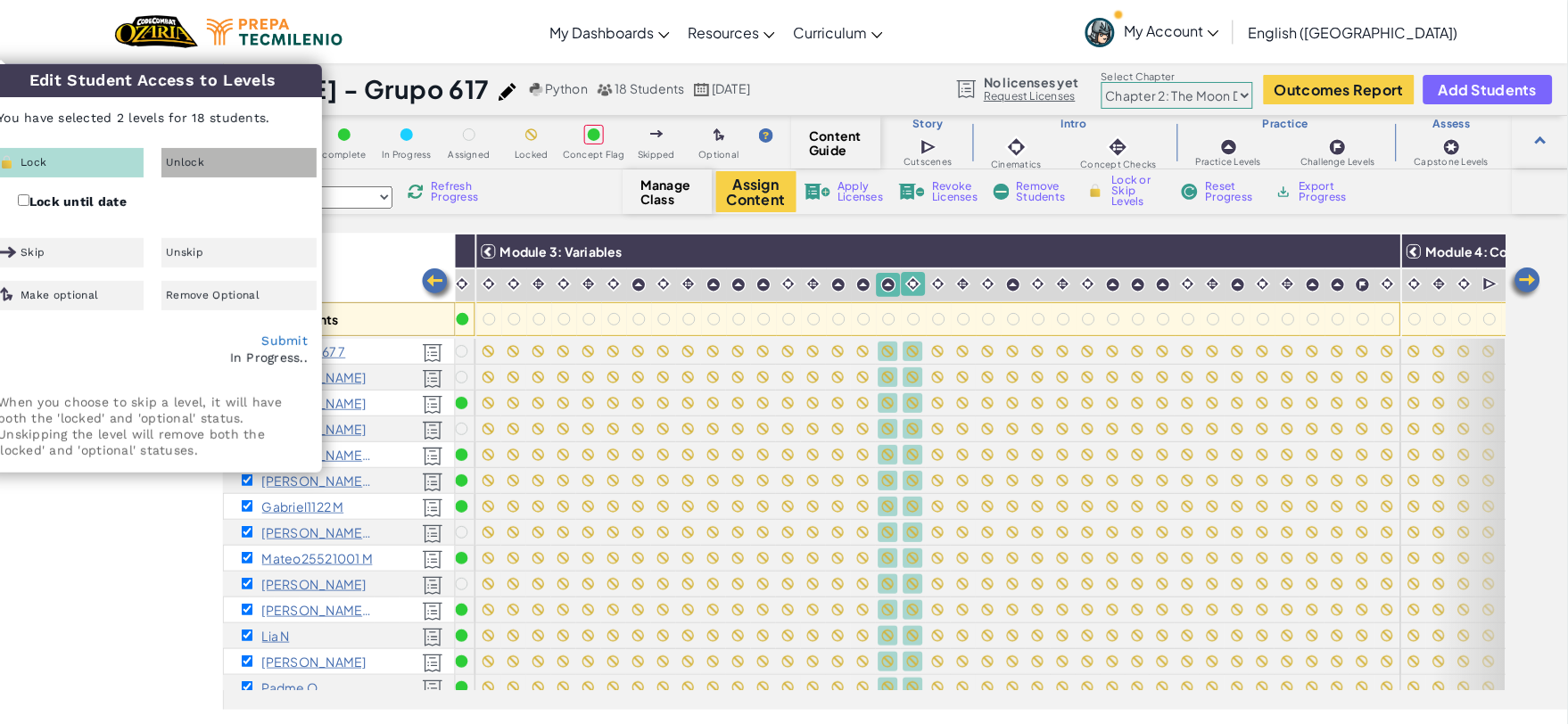
click at [271, 168] on div "Unlock" at bounding box center [238, 162] width 155 height 29
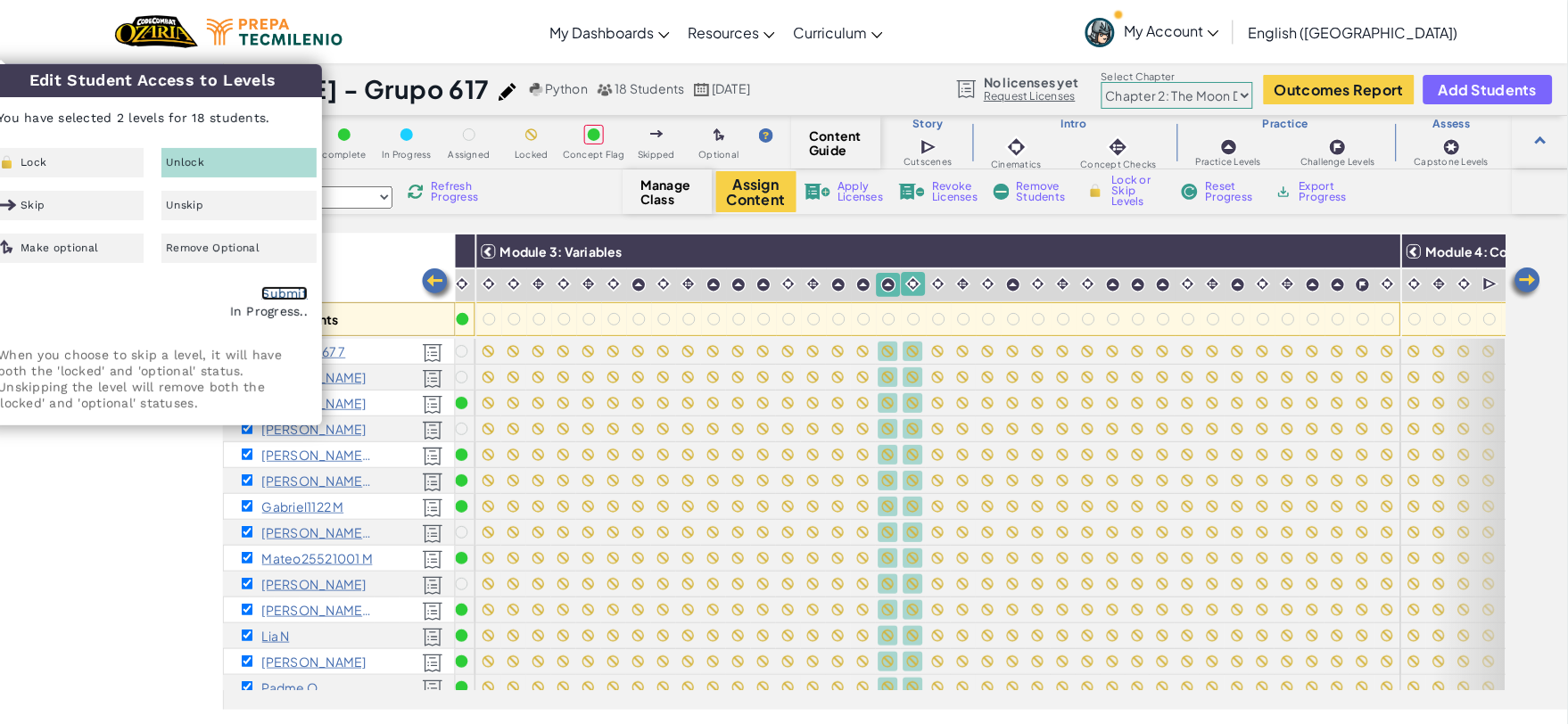
click at [297, 290] on link "Submit" at bounding box center [284, 293] width 46 height 14
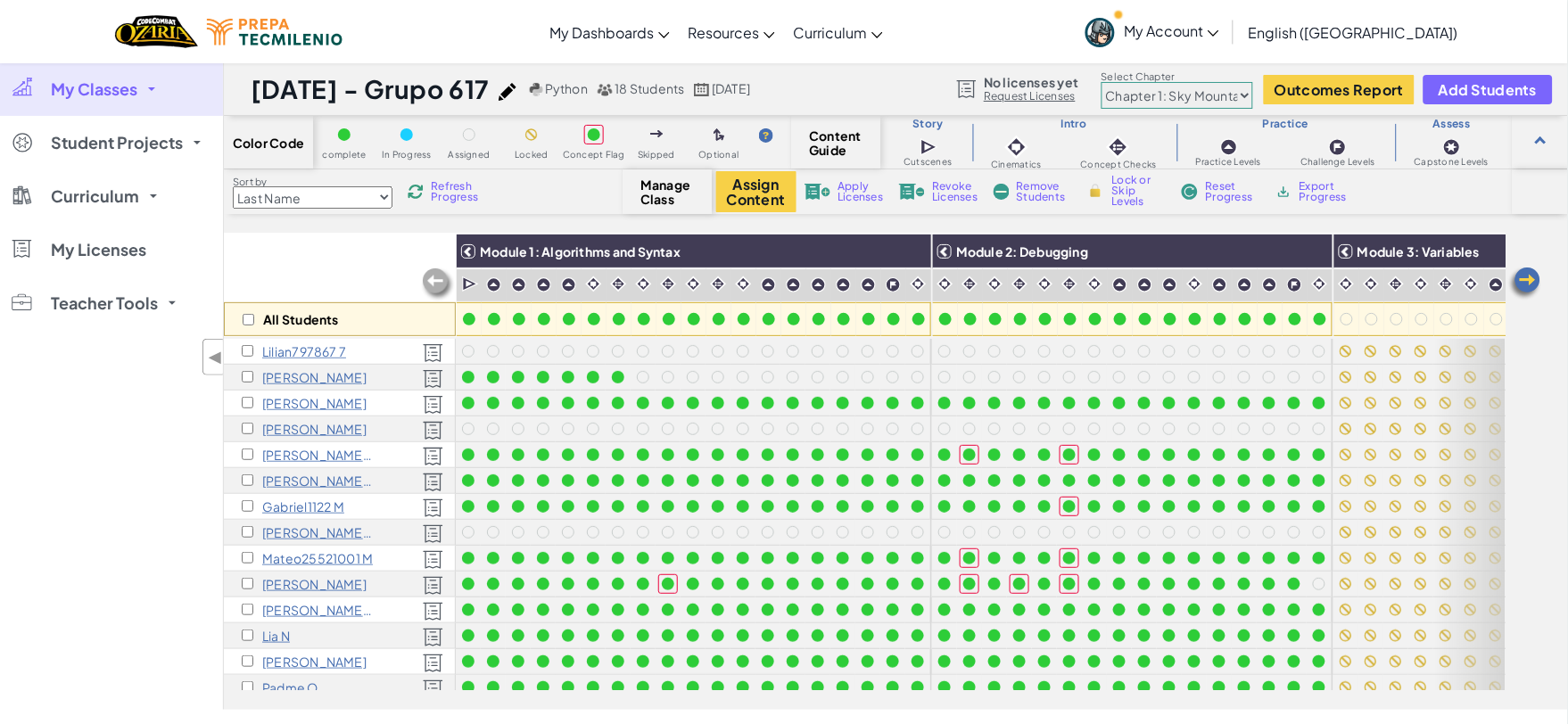
click at [244, 325] on div "All Students" at bounding box center [340, 319] width 232 height 34
click at [245, 322] on input "checkbox" at bounding box center [249, 320] width 11 height 11
checkbox input "true"
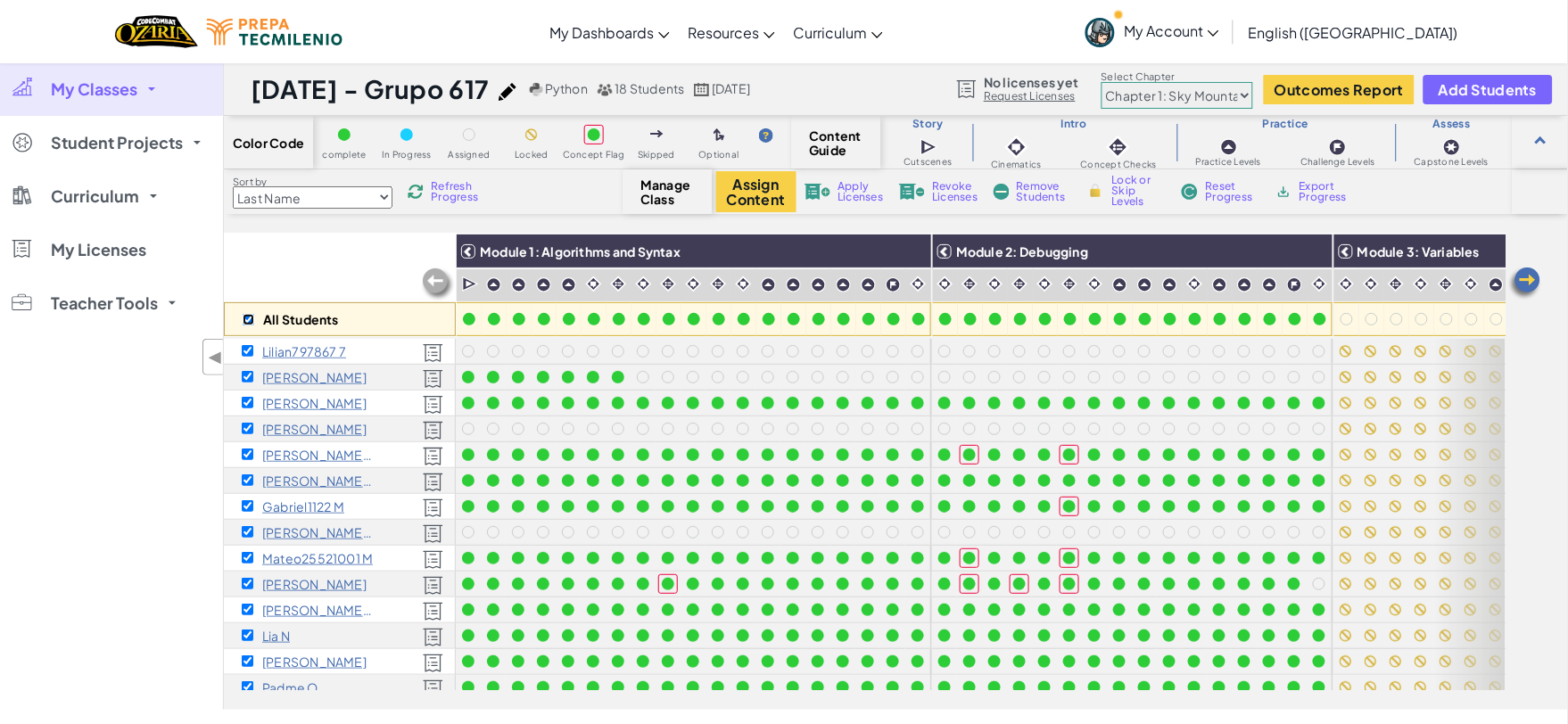
checkbox input "true"
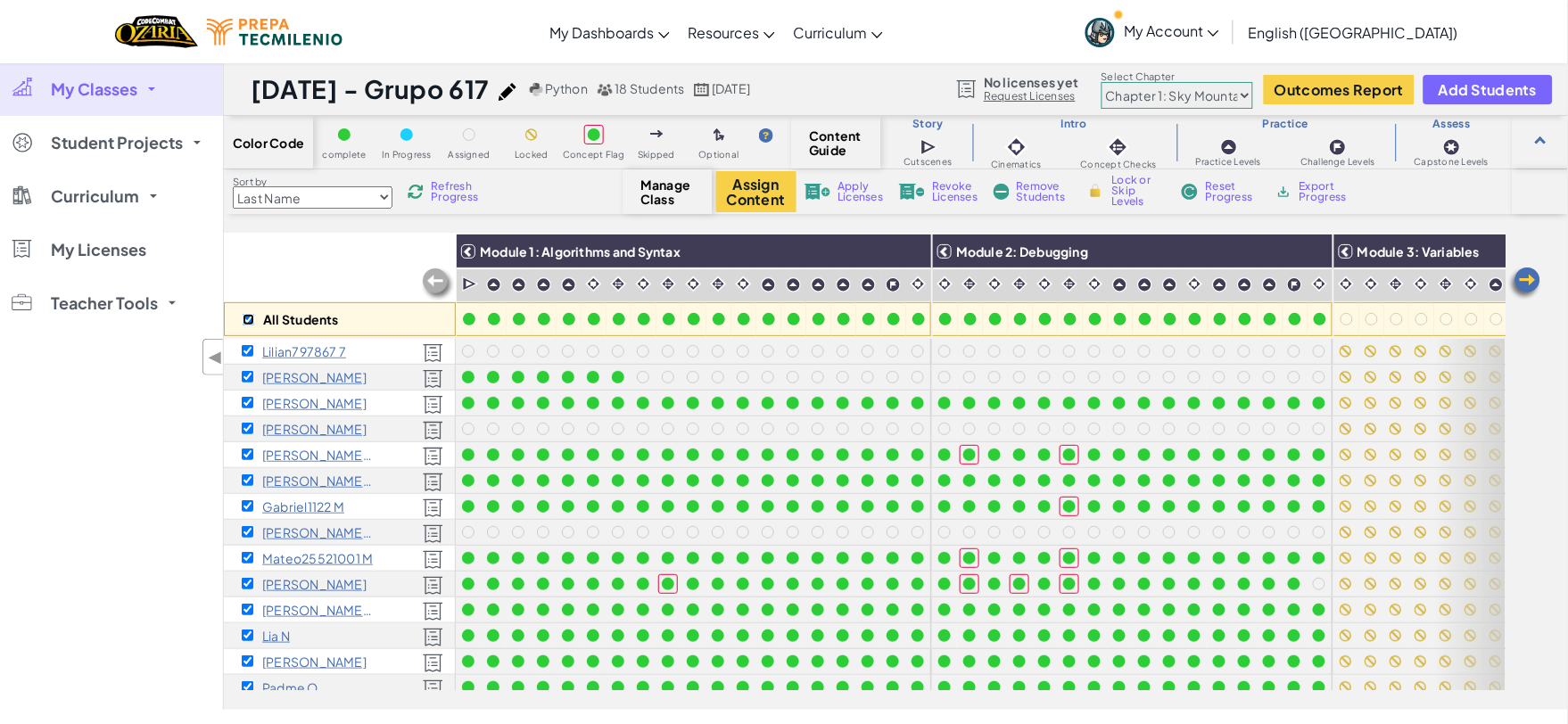
checkbox input "true"
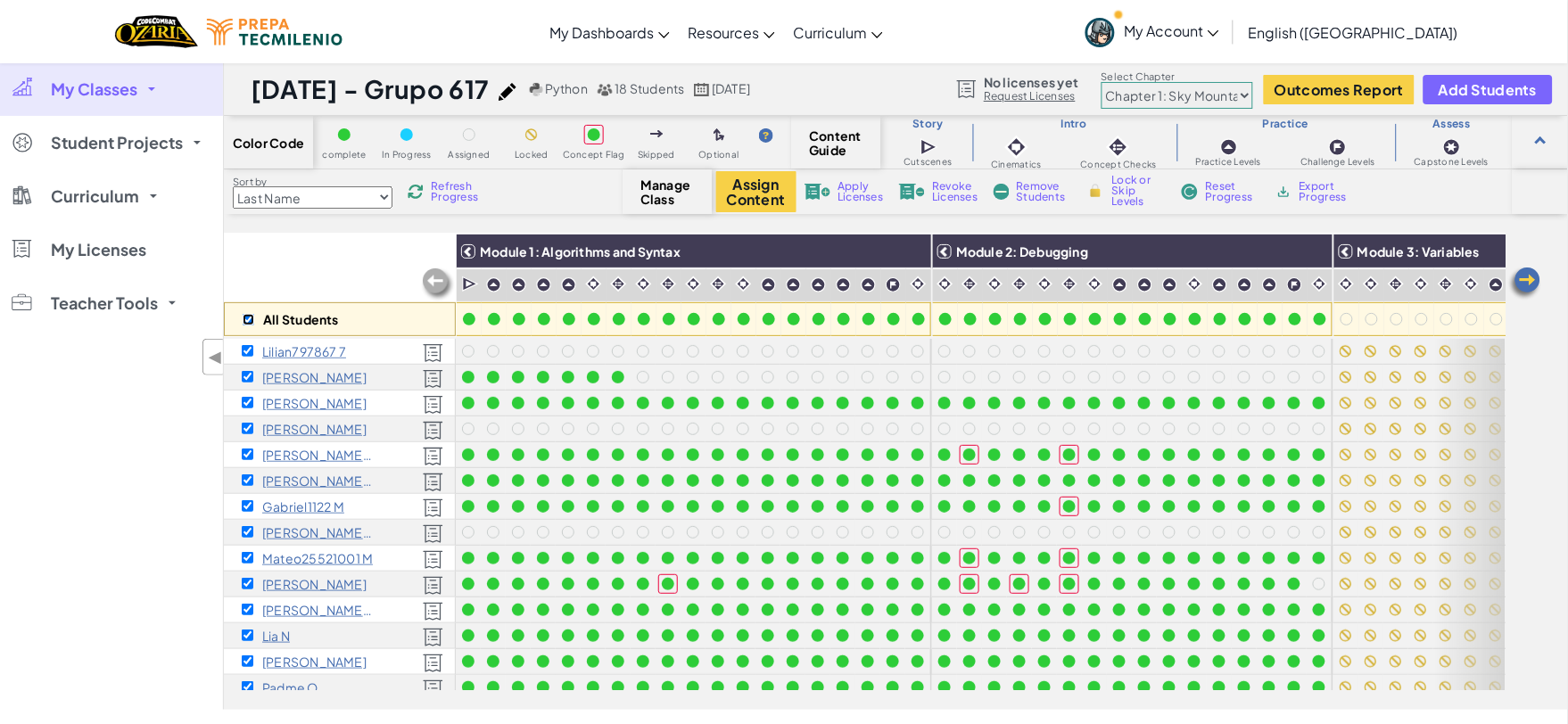
checkbox input "true"
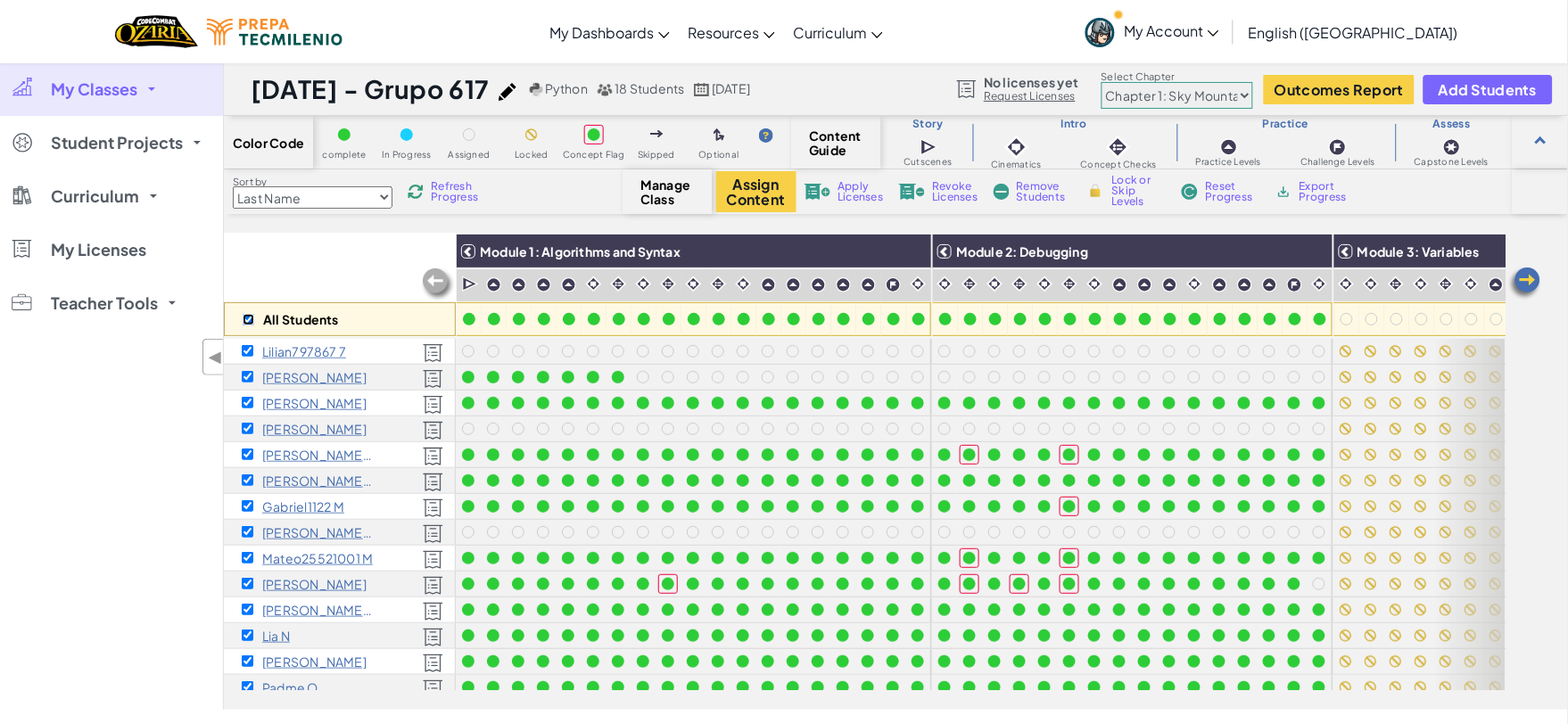
checkbox input "true"
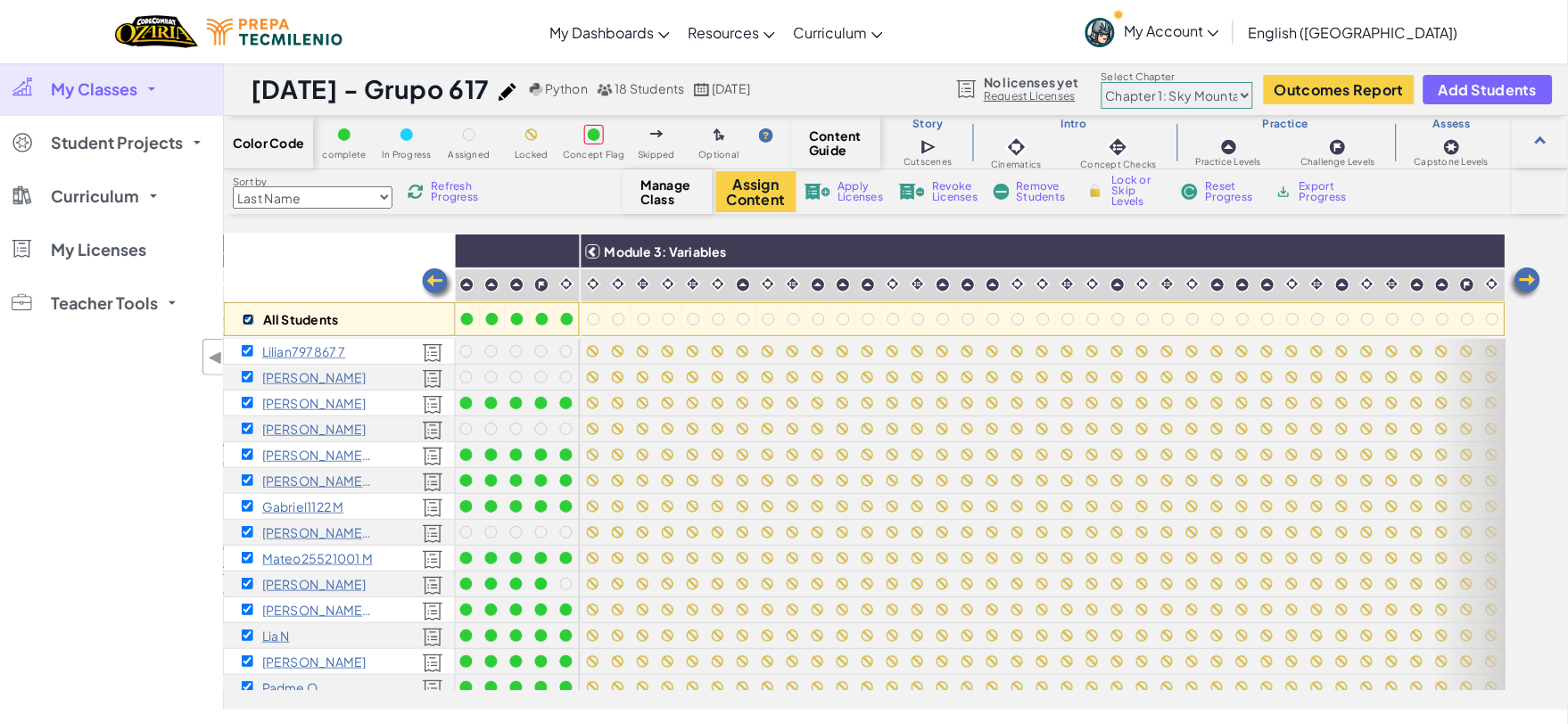
scroll to position [0, 961]
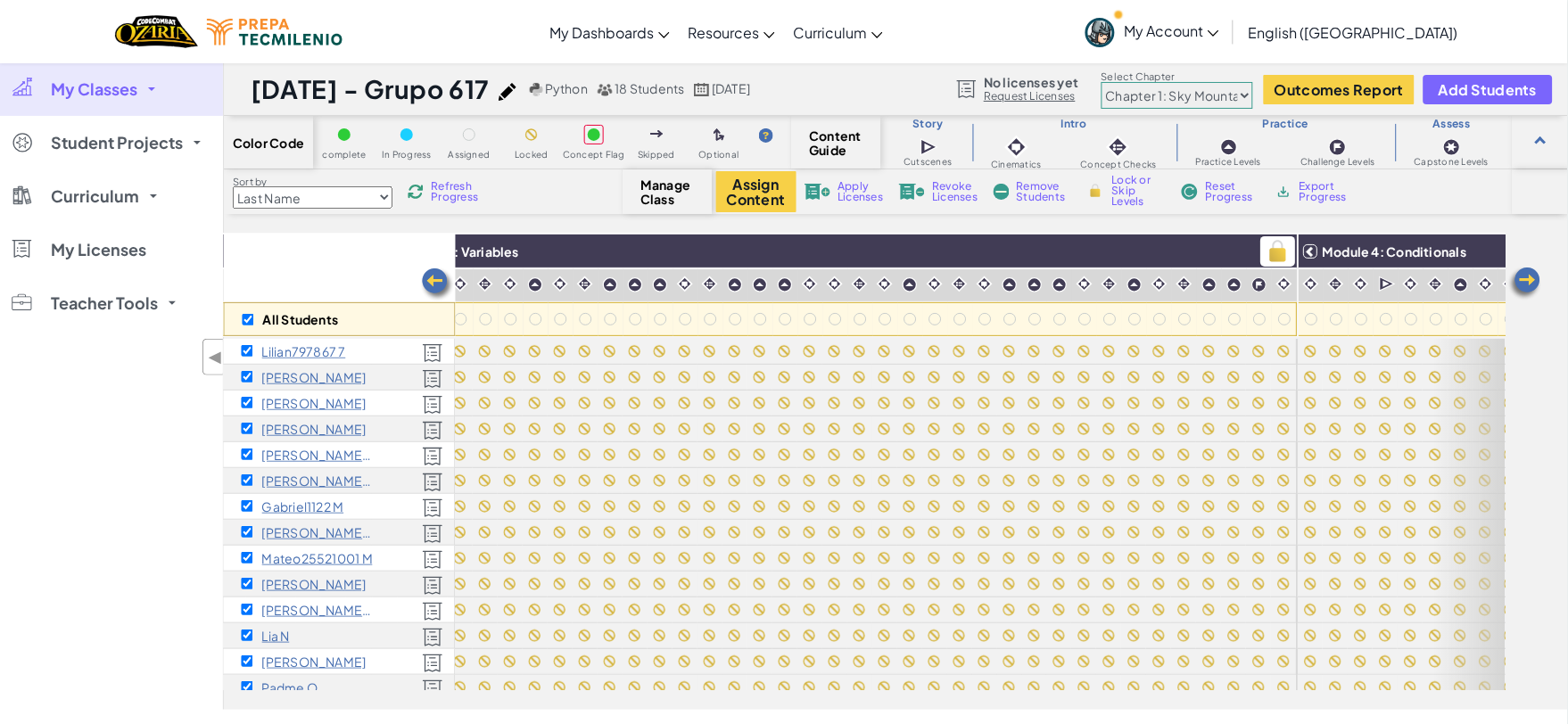
click at [1109, 244] on h3 "Module 3: Variables" at bounding box center [845, 250] width 906 height 14
click at [1271, 247] on img at bounding box center [1278, 251] width 31 height 27
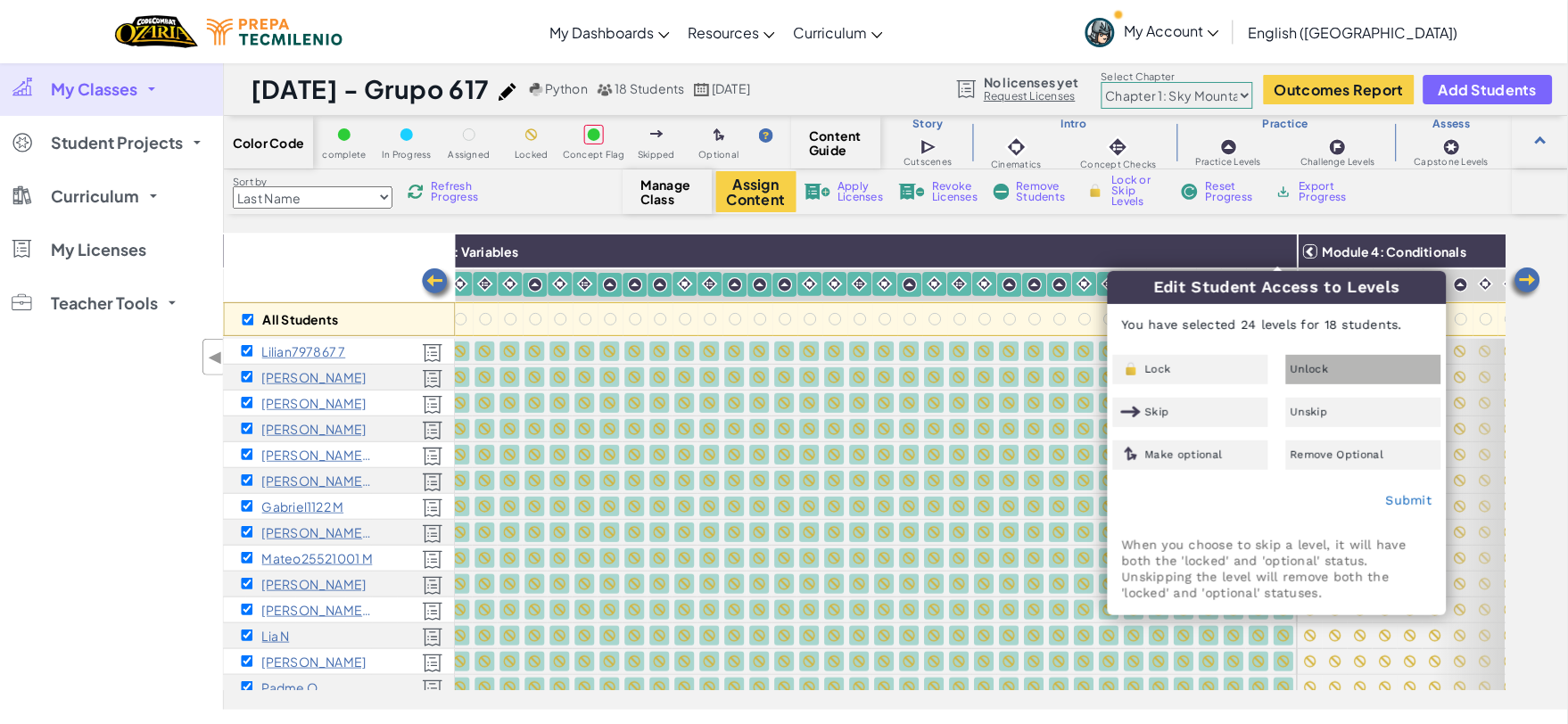
click at [1315, 364] on span "Unlock" at bounding box center [1309, 369] width 38 height 10
click at [1410, 496] on link "Submit" at bounding box center [1408, 500] width 46 height 14
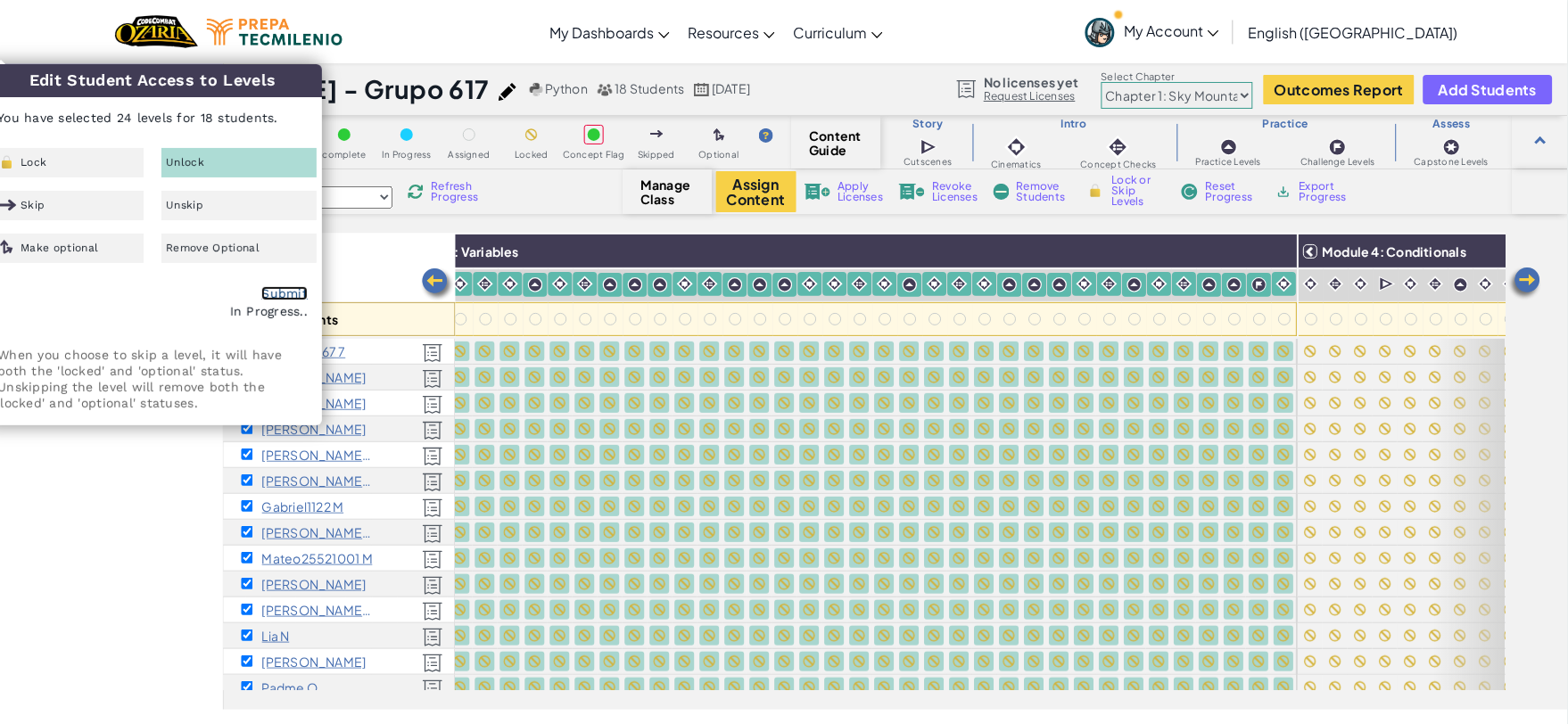
click at [286, 290] on link "Submit" at bounding box center [284, 293] width 46 height 14
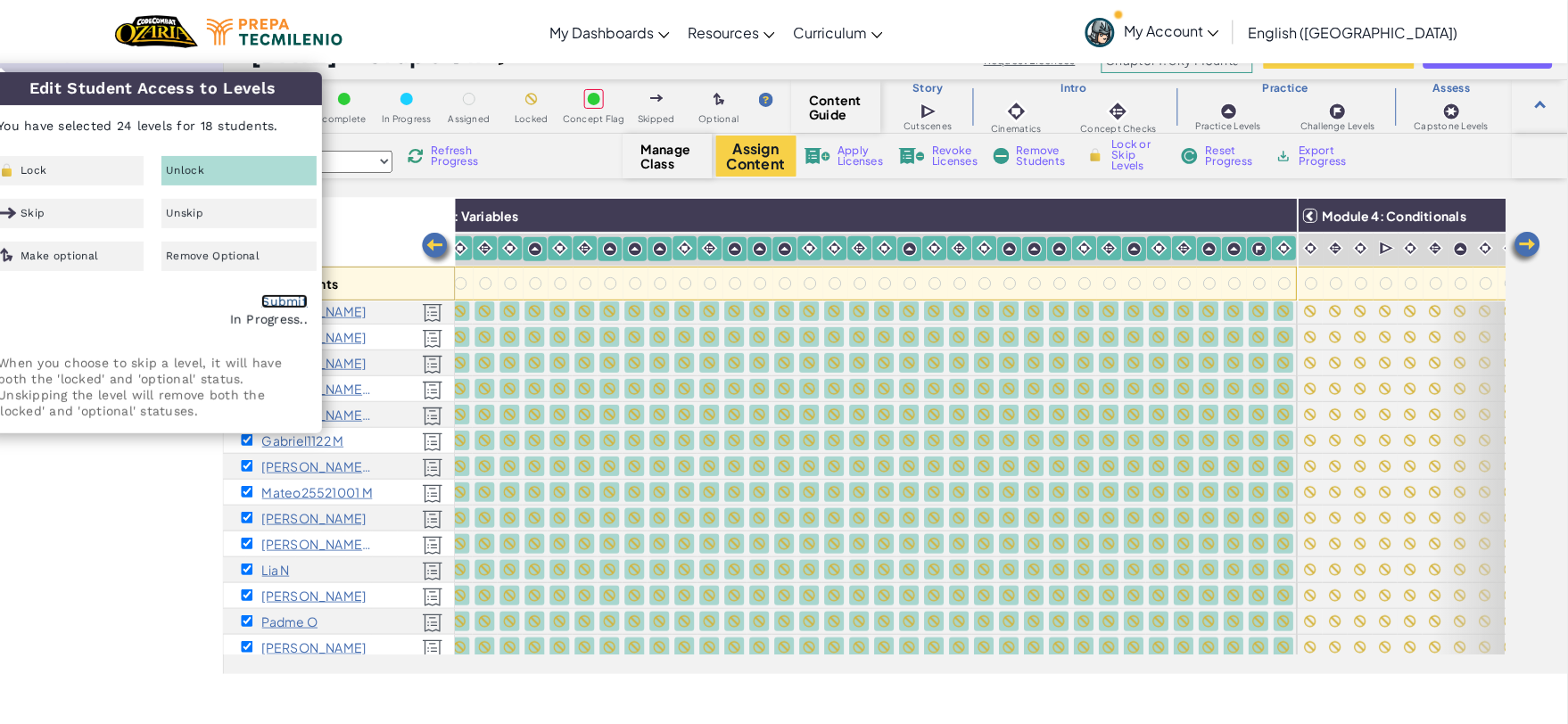
scroll to position [0, 0]
